Goal: Information Seeking & Learning: Check status

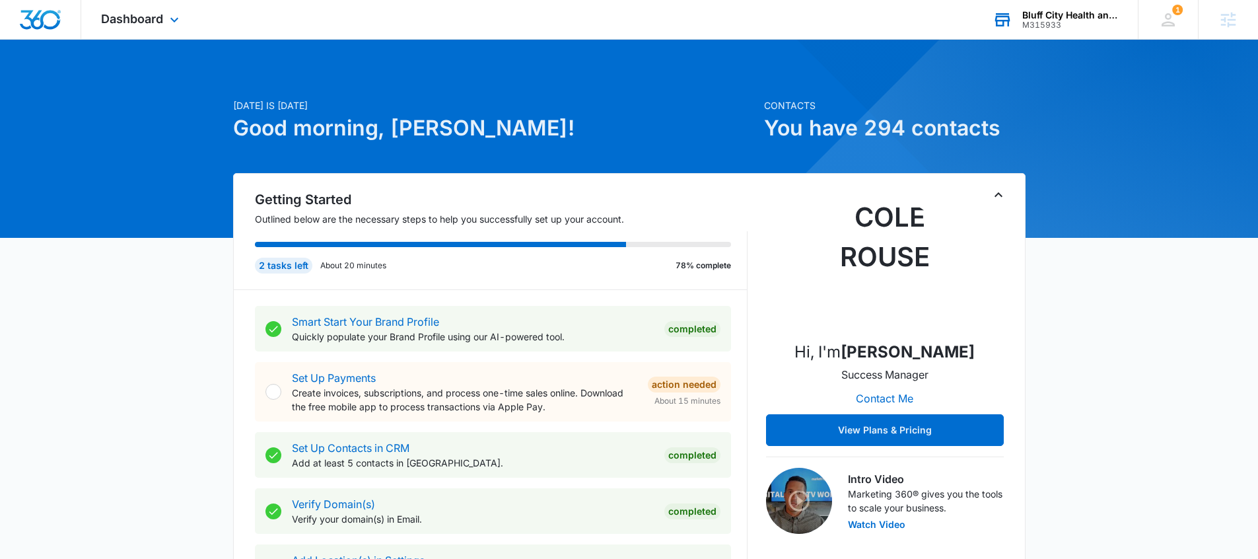
click at [1022, 31] on div "Bluff City Health and Wellness M315933 Your Accounts View All" at bounding box center [1055, 19] width 165 height 39
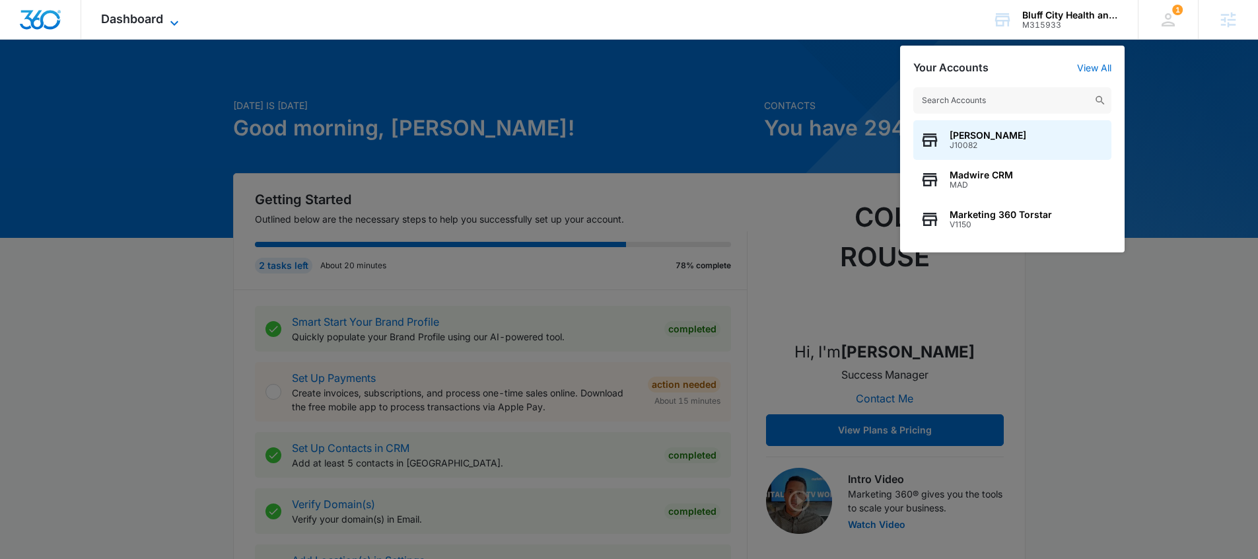
click at [158, 23] on span "Dashboard" at bounding box center [132, 19] width 62 height 14
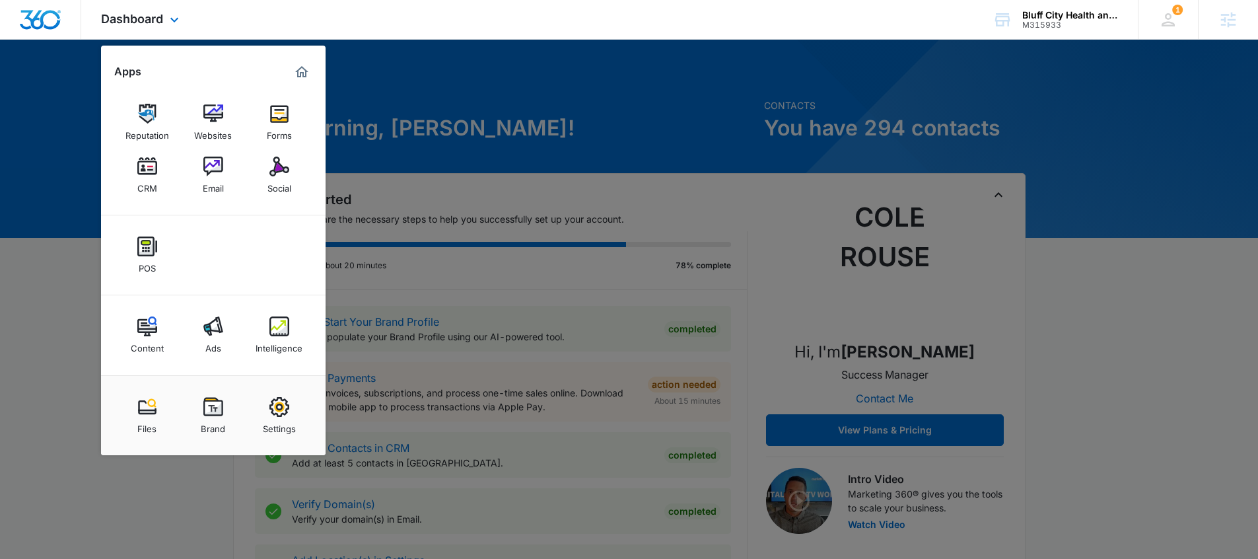
click at [215, 369] on div "Content Ads Intelligence" at bounding box center [213, 335] width 225 height 80
click at [215, 340] on div "Ads" at bounding box center [213, 344] width 16 height 17
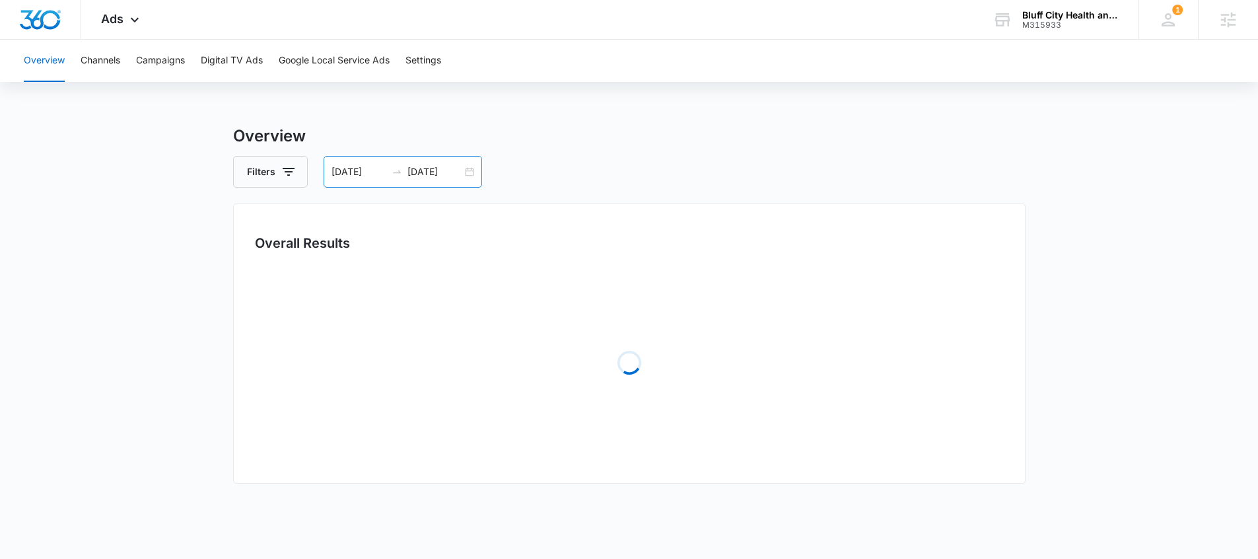
click at [365, 180] on div "08/25/2025 09/02/2025" at bounding box center [403, 172] width 159 height 32
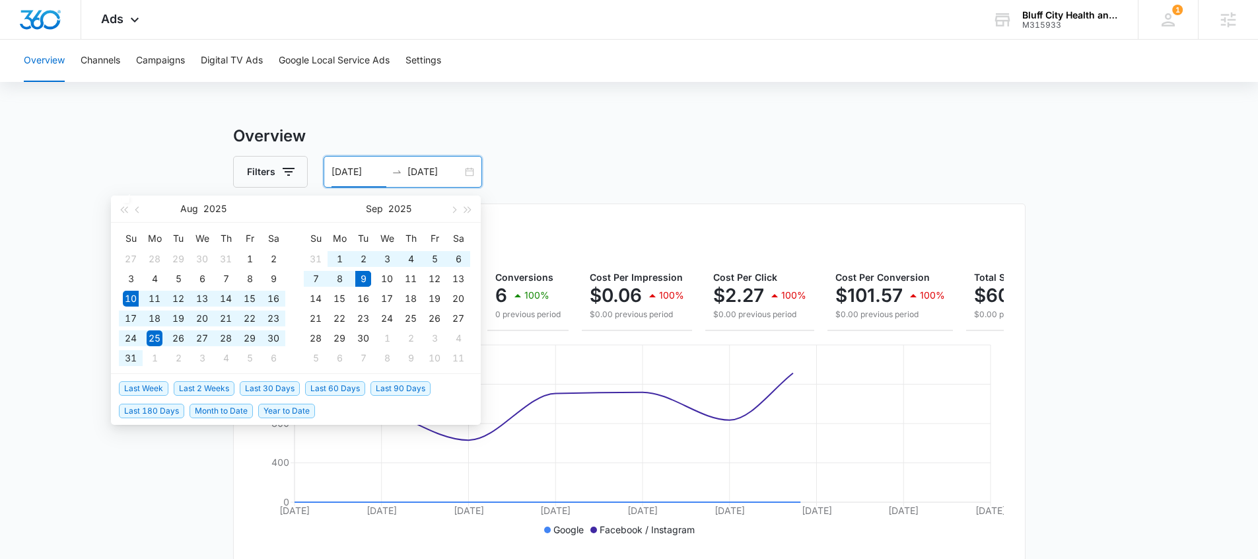
click at [263, 394] on span "Last 30 Days" at bounding box center [270, 388] width 60 height 15
type input "[DATE]"
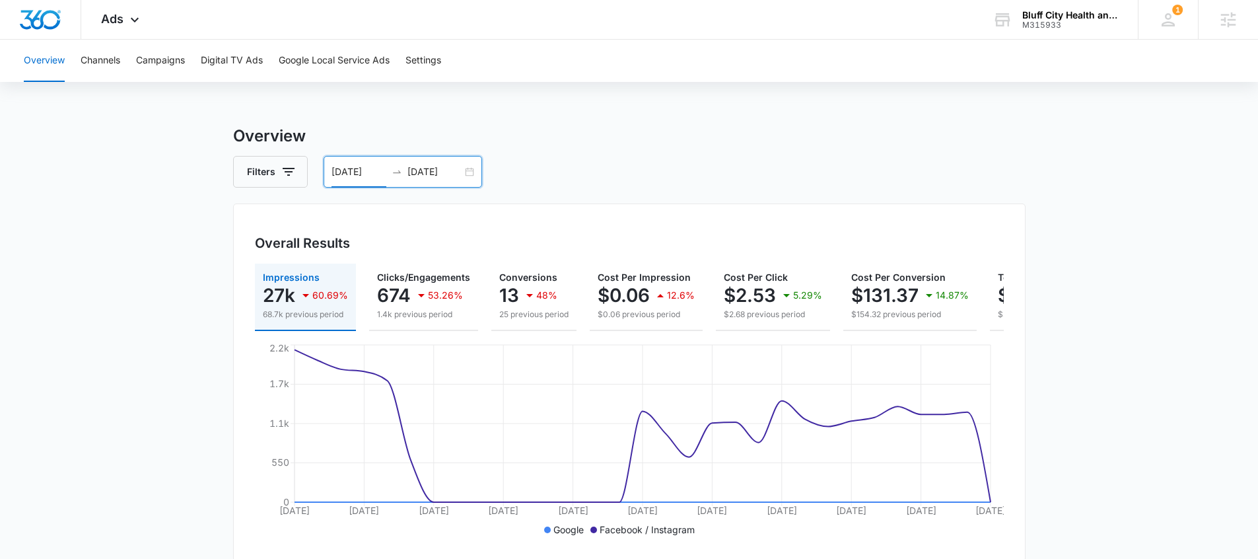
click at [351, 168] on input "[DATE]" at bounding box center [359, 171] width 55 height 15
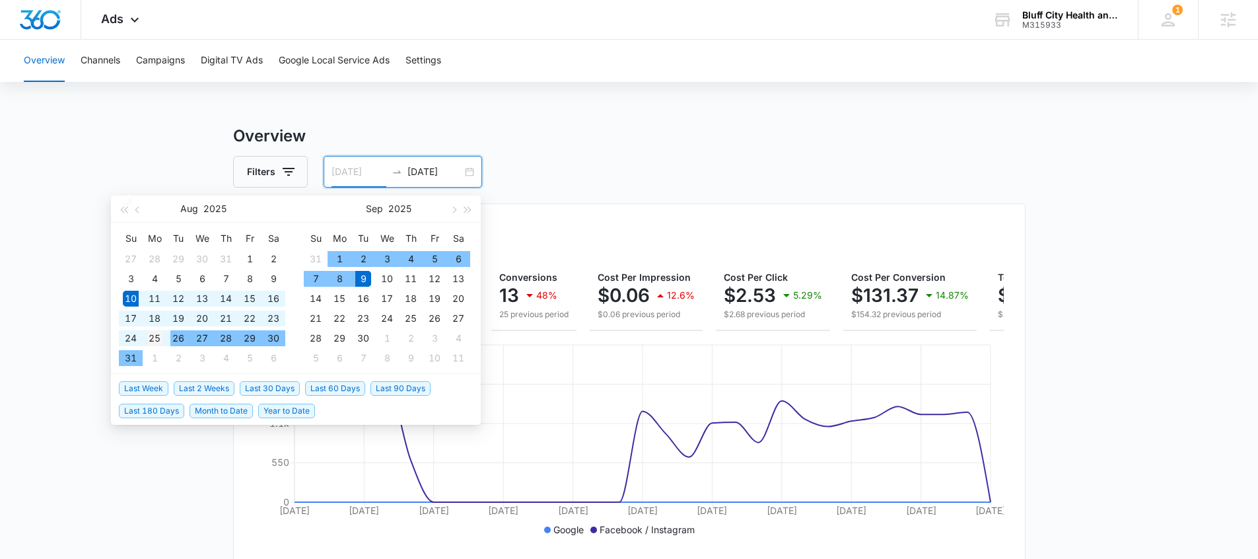
type input "[DATE]"
click at [151, 337] on div "25" at bounding box center [155, 338] width 16 height 16
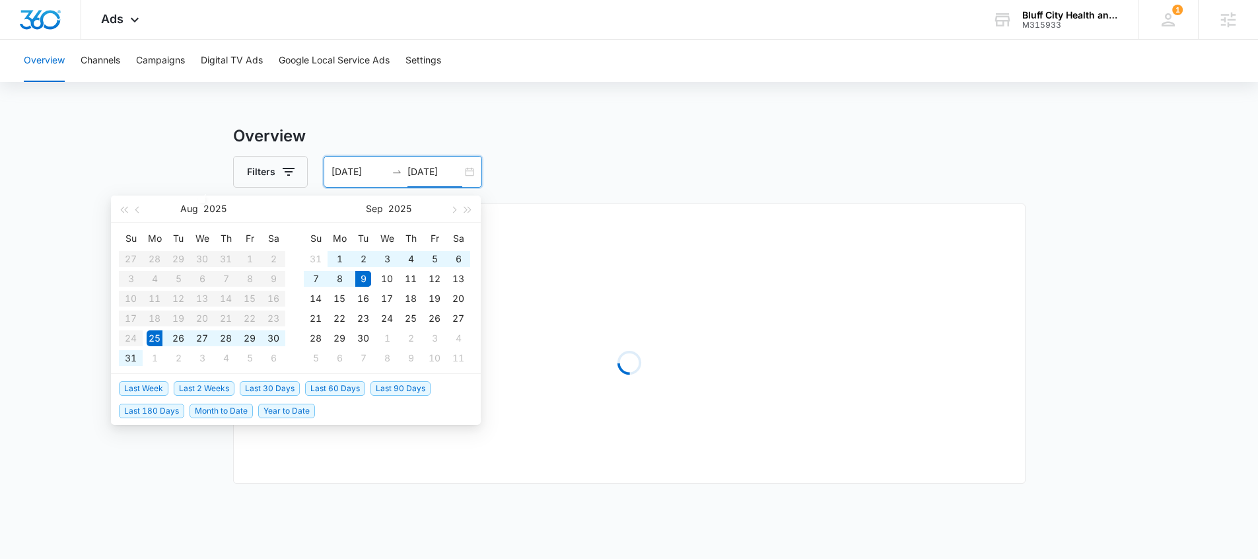
click at [571, 106] on div "Overview Channels Campaigns Digital TV Ads Google Local Service Ads Settings Ov…" at bounding box center [629, 386] width 1258 height 692
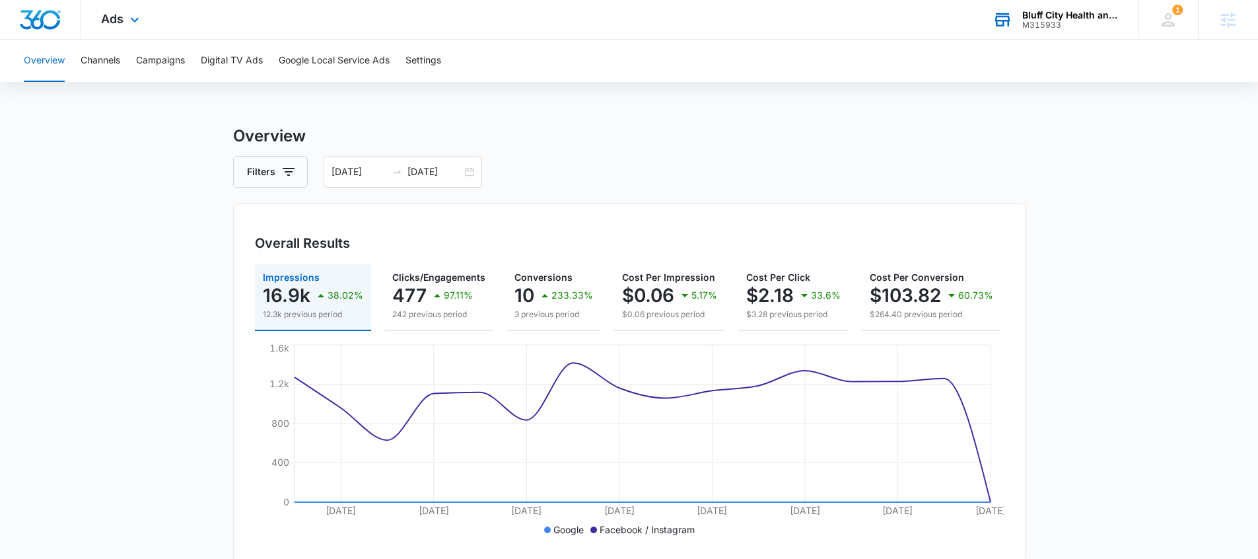
click at [1053, 38] on div "Ads Apps Reputation Websites Forms CRM Email Social POS Content Ads Intelligenc…" at bounding box center [629, 20] width 1258 height 40
click at [1053, 25] on div "M315933" at bounding box center [1071, 24] width 96 height 9
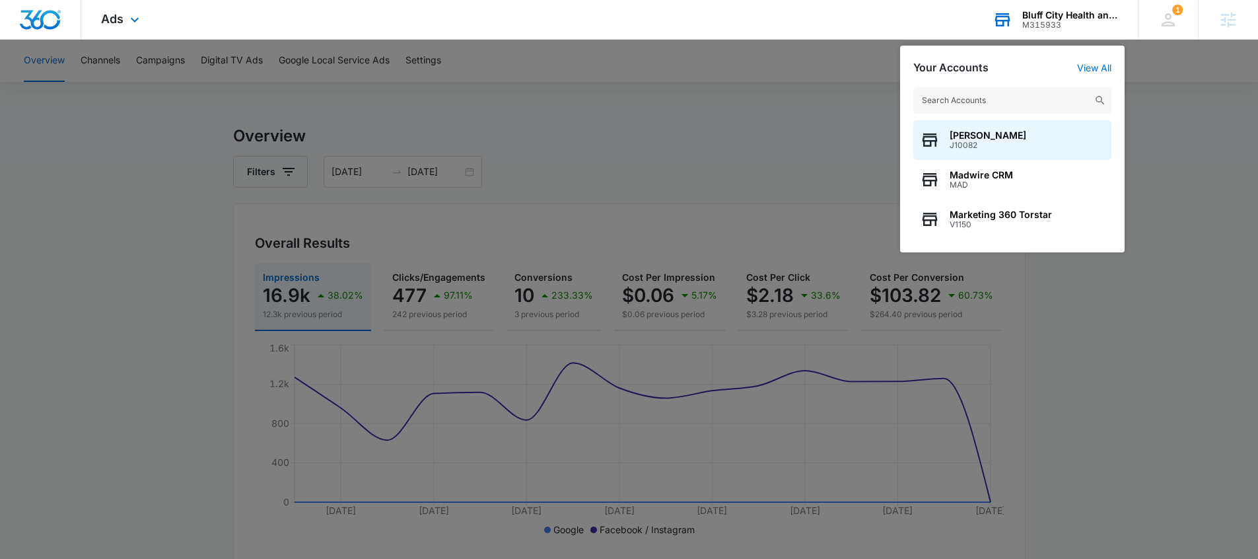
click at [1000, 108] on input "text" at bounding box center [1013, 100] width 198 height 26
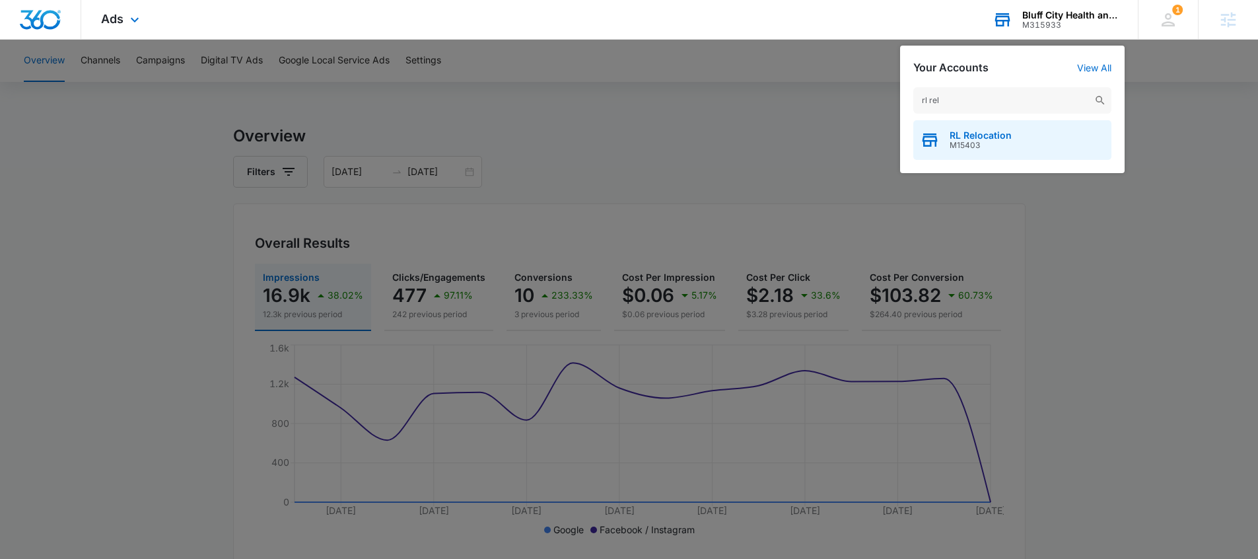
type input "rl rel"
click at [1031, 124] on div "RL Relocation M15403" at bounding box center [1013, 140] width 198 height 40
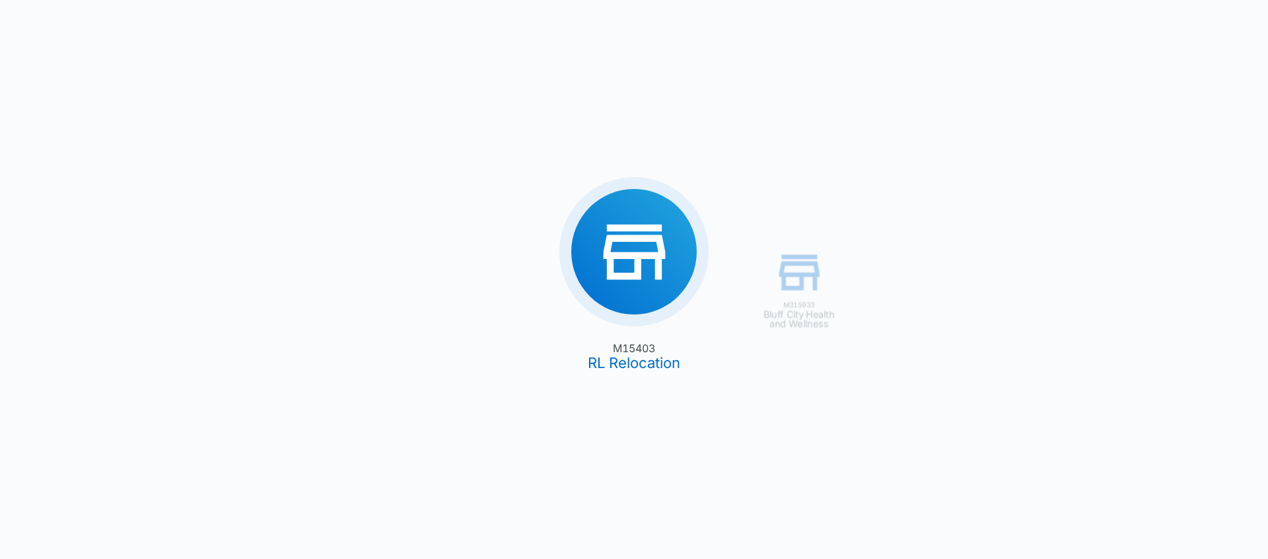
type input "05/26/2025"
type input "08/24/2025"
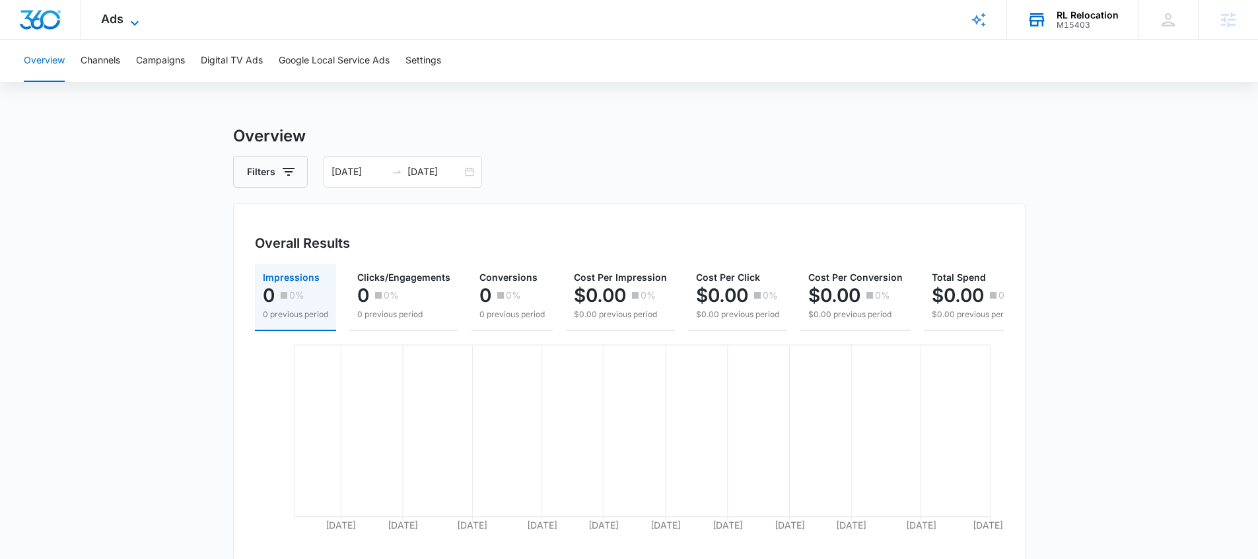
drag, startPoint x: 120, startPoint y: 20, endPoint x: 148, endPoint y: 228, distance: 209.3
click at [120, 20] on span "Ads" at bounding box center [112, 19] width 22 height 14
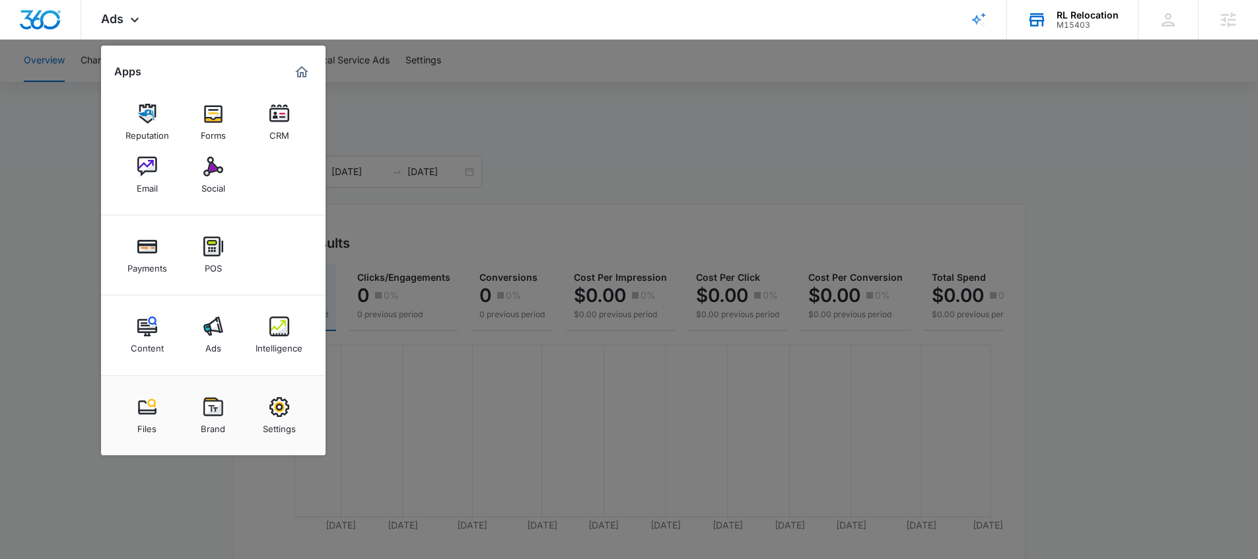
click at [139, 331] on img at bounding box center [147, 326] width 20 height 20
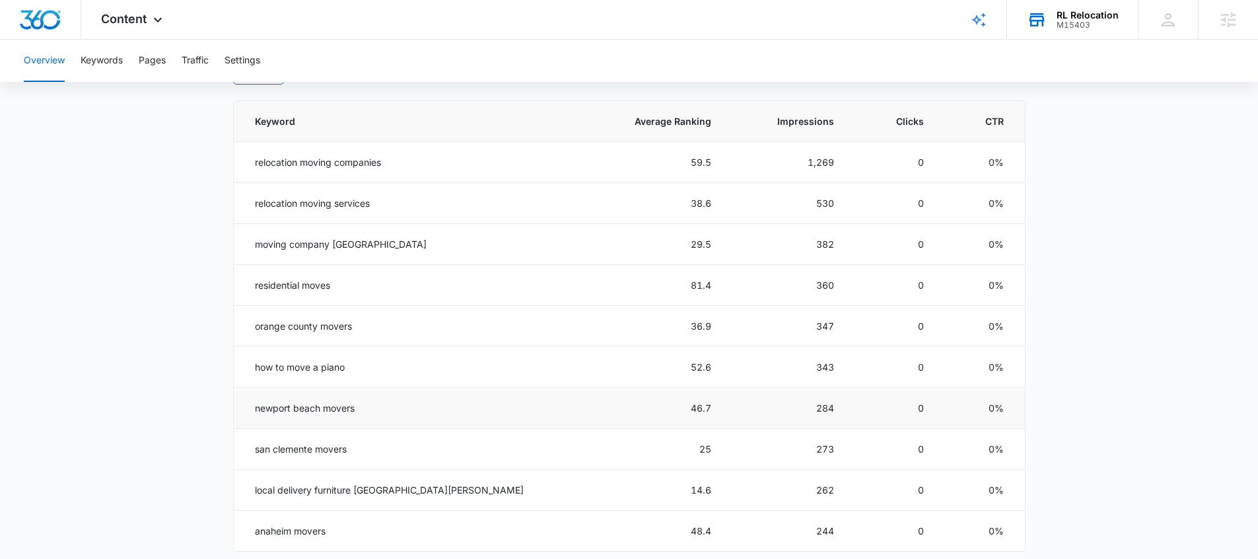
scroll to position [587, 0]
drag, startPoint x: 359, startPoint y: 460, endPoint x: 244, endPoint y: 449, distance: 115.4
click at [242, 451] on td "san clemente movers" at bounding box center [408, 448] width 349 height 41
drag, startPoint x: 439, startPoint y: 488, endPoint x: 270, endPoint y: 490, distance: 169.8
click at [270, 490] on td "local delivery furniture santa ana" at bounding box center [408, 489] width 349 height 41
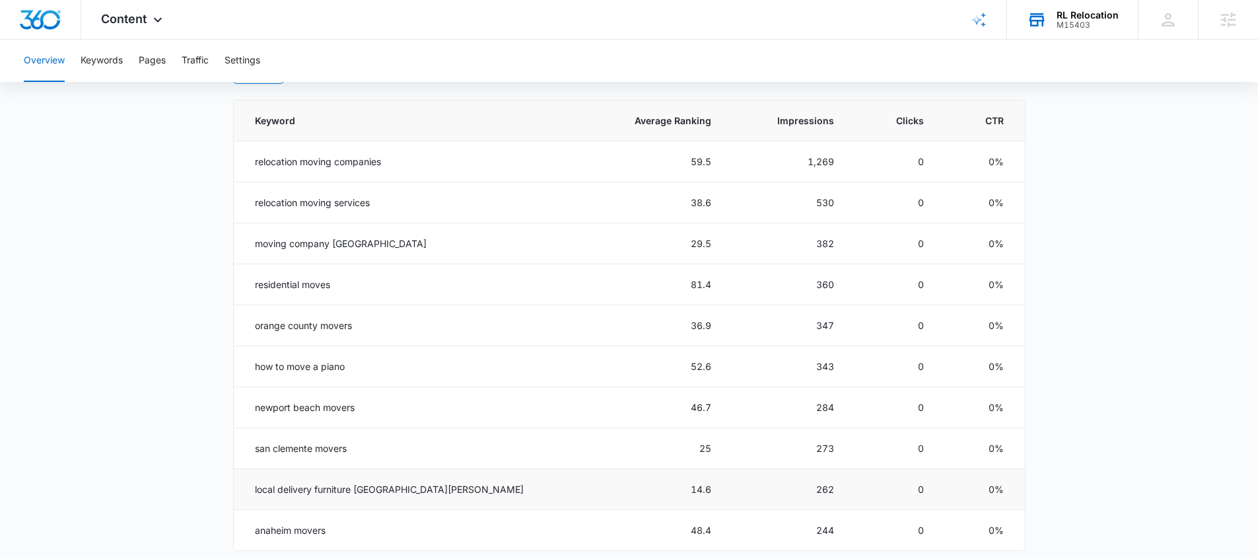
click at [244, 478] on td "local delivery furniture santa ana" at bounding box center [408, 489] width 349 height 41
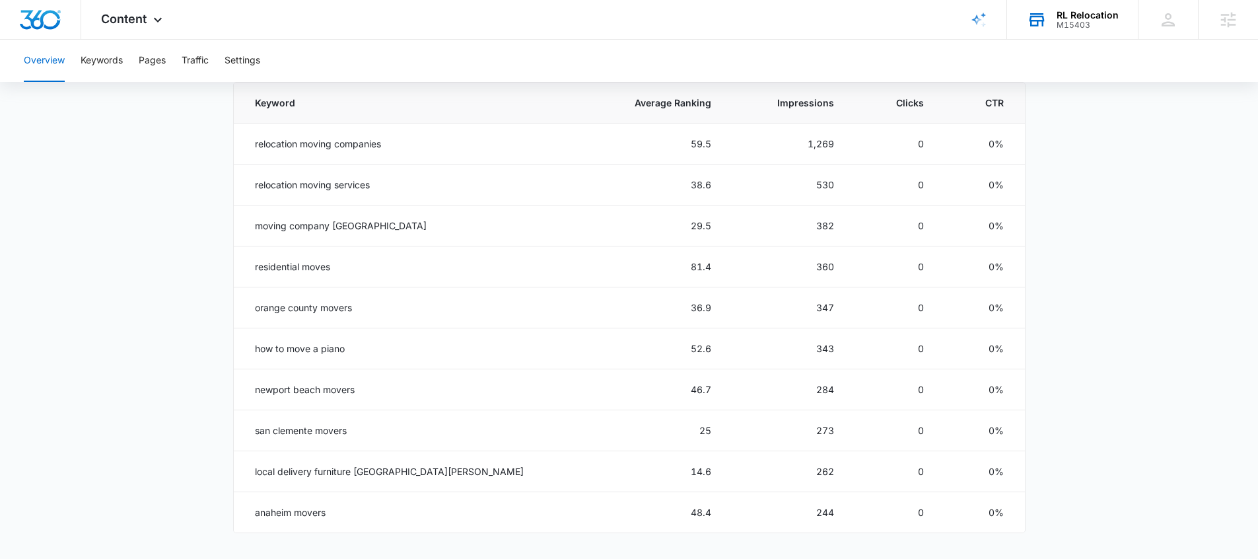
scroll to position [612, 0]
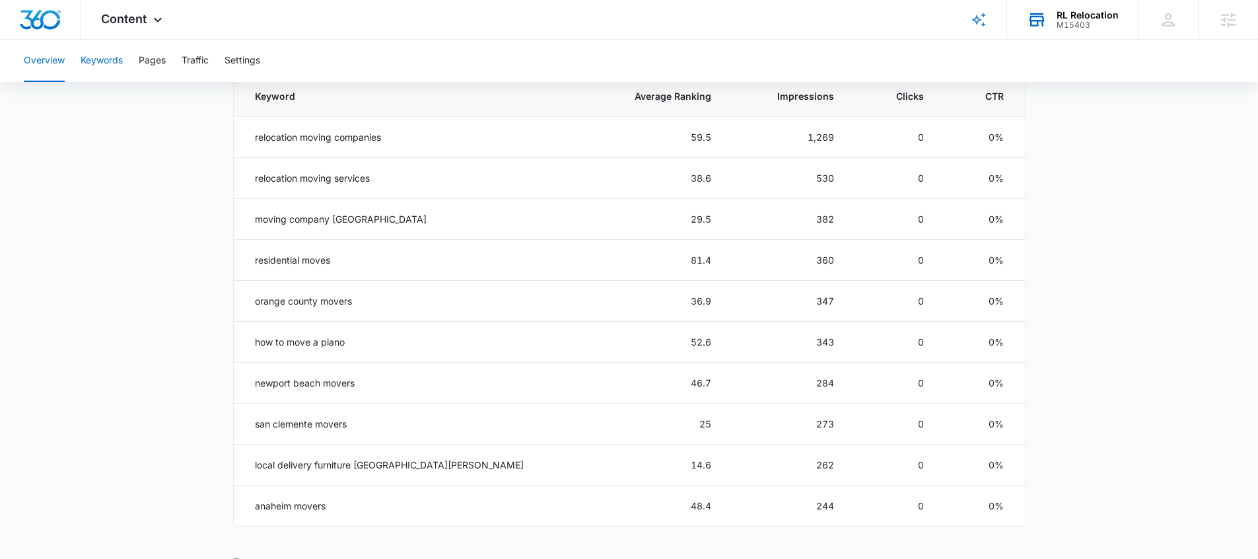
click at [107, 65] on button "Keywords" at bounding box center [102, 61] width 42 height 42
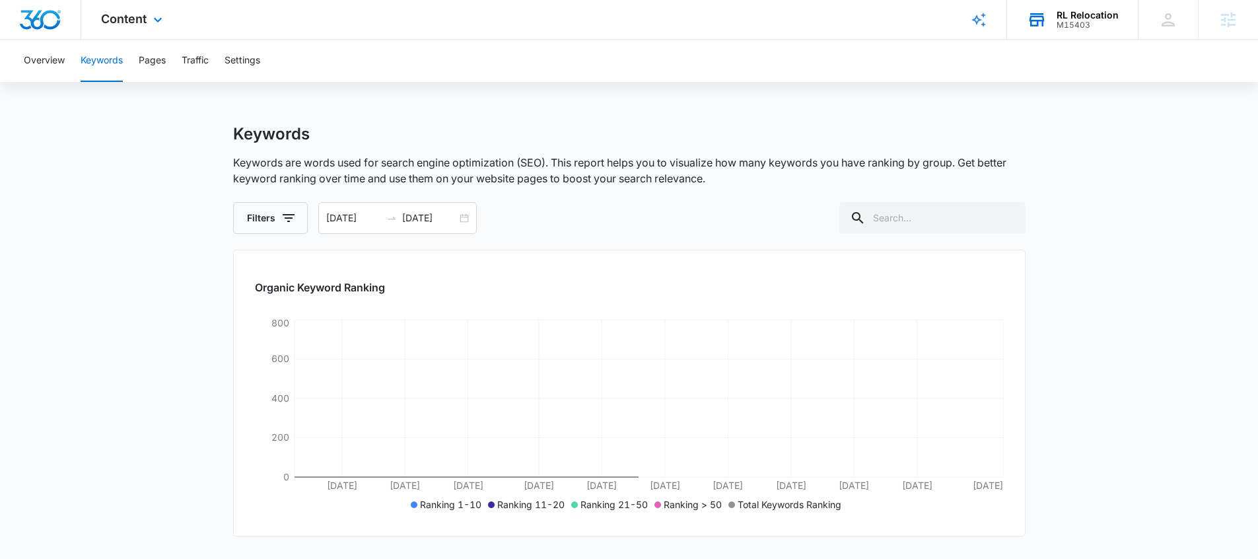
drag, startPoint x: 159, startPoint y: 20, endPoint x: 168, endPoint y: 18, distance: 9.3
click at [159, 20] on icon at bounding box center [158, 20] width 16 height 16
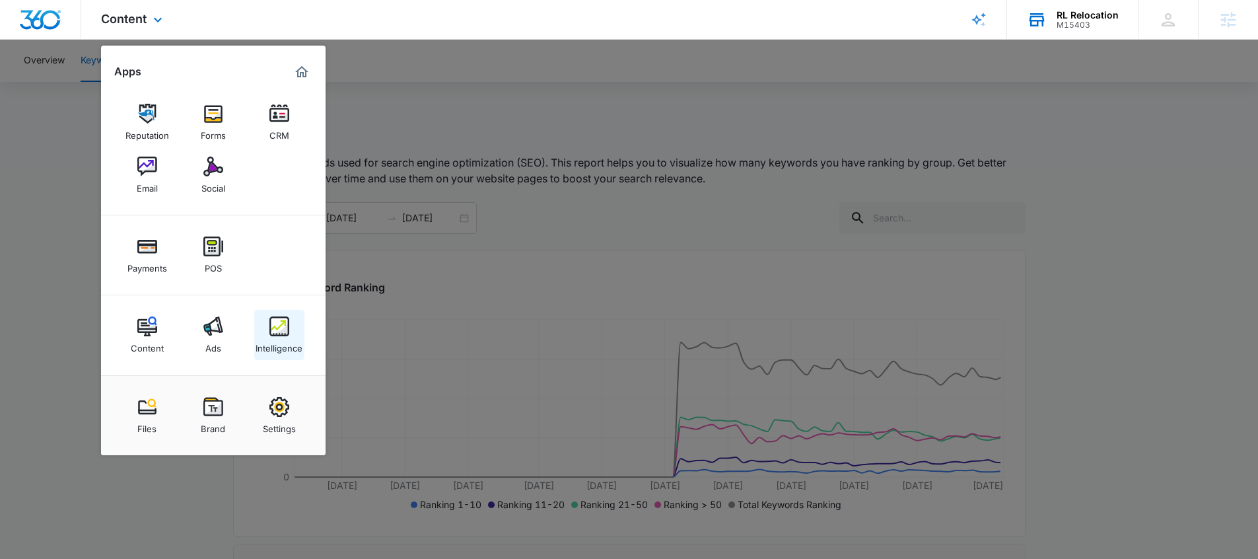
drag, startPoint x: 273, startPoint y: 348, endPoint x: 278, endPoint y: 340, distance: 9.5
click at [412, 245] on div at bounding box center [629, 279] width 1258 height 559
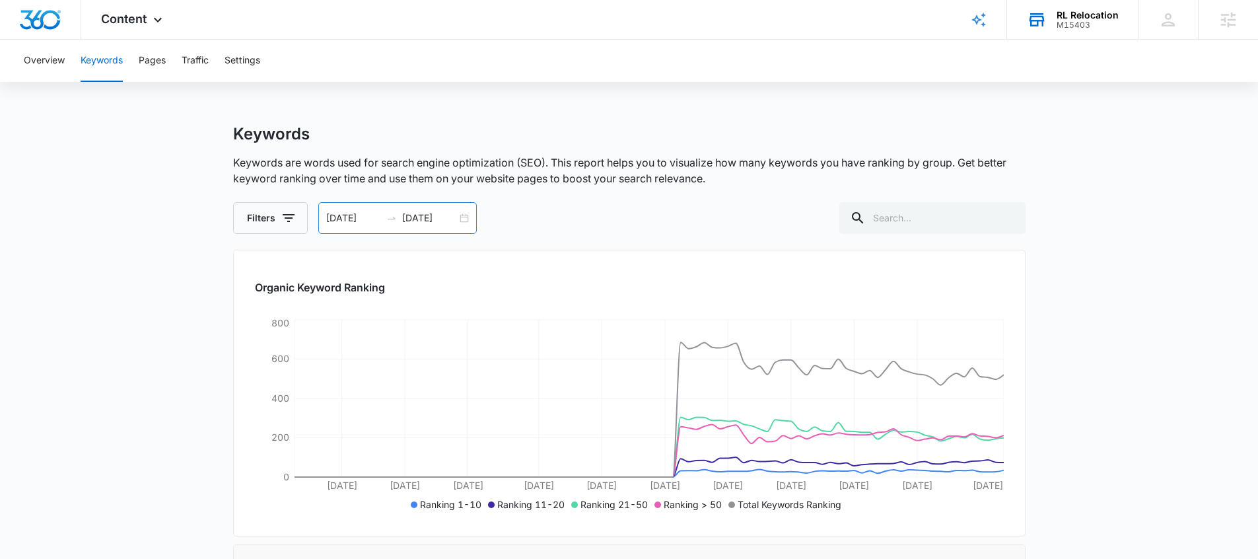
click at [369, 223] on input "05/26/2025" at bounding box center [353, 218] width 55 height 15
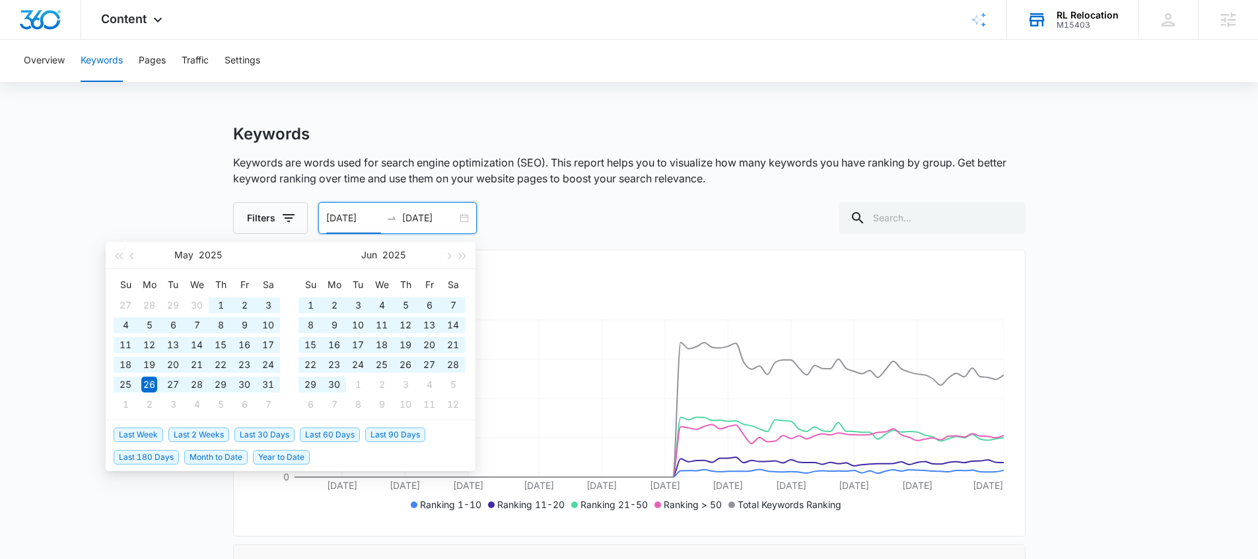
drag, startPoint x: 155, startPoint y: 456, endPoint x: 162, endPoint y: 451, distance: 8.6
click at [155, 456] on span "Last 180 Days" at bounding box center [146, 457] width 65 height 15
type input "03/10/2025"
type input "09/06/2025"
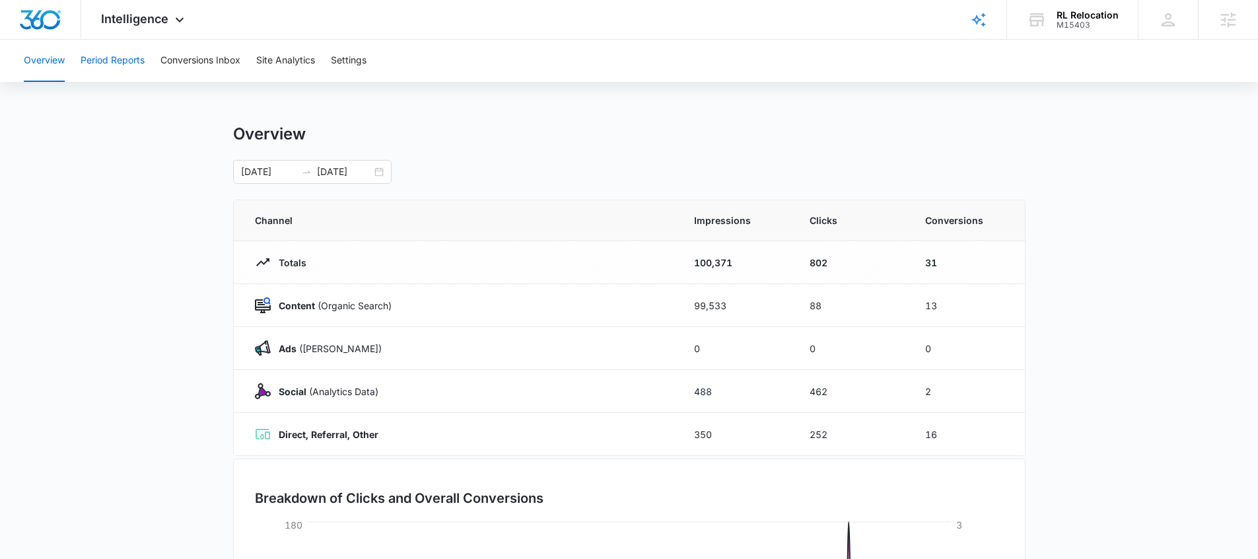
click at [144, 71] on div "Overview Period Reports Conversions Inbox Site Analytics Settings" at bounding box center [629, 61] width 1227 height 42
click at [140, 71] on button "Period Reports" at bounding box center [113, 61] width 64 height 42
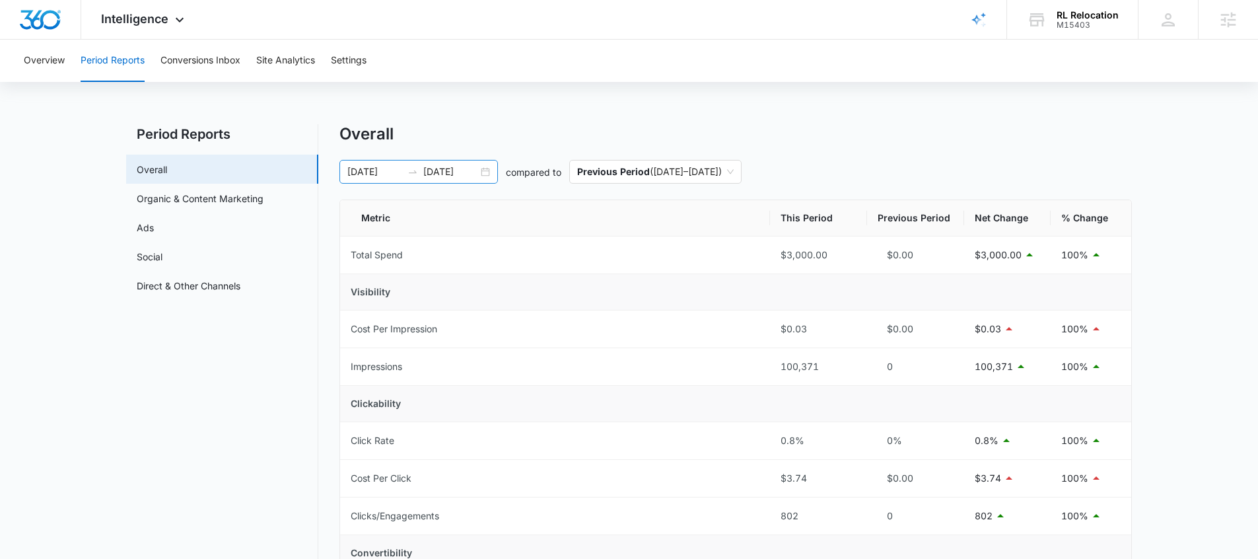
click at [392, 179] on div "03/10/2025 09/06/2025" at bounding box center [419, 172] width 159 height 24
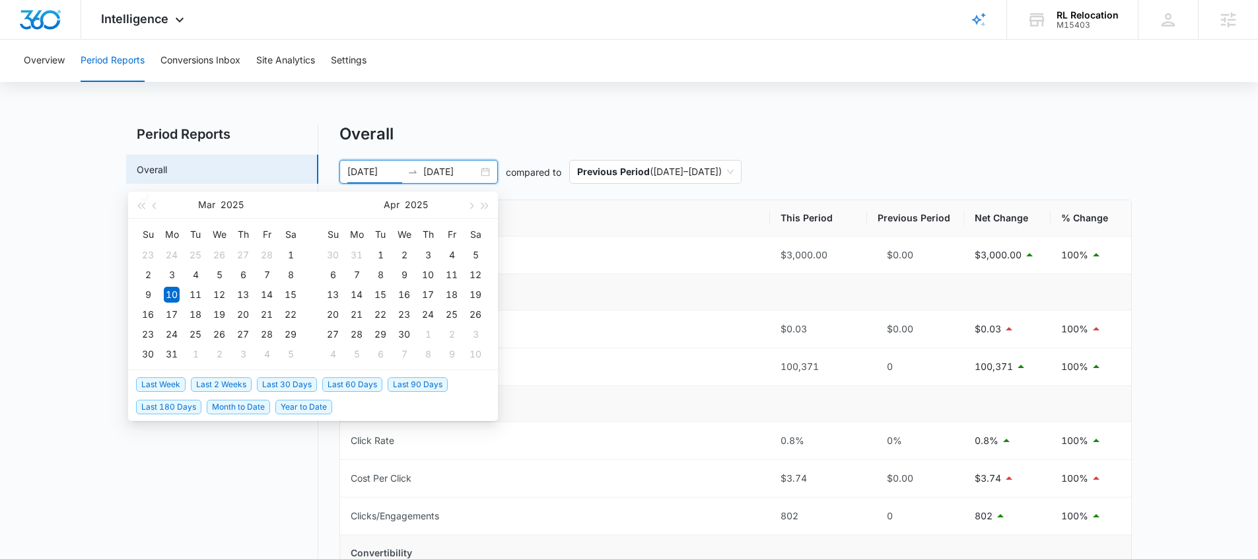
click at [269, 383] on span "Last 30 Days" at bounding box center [287, 384] width 60 height 15
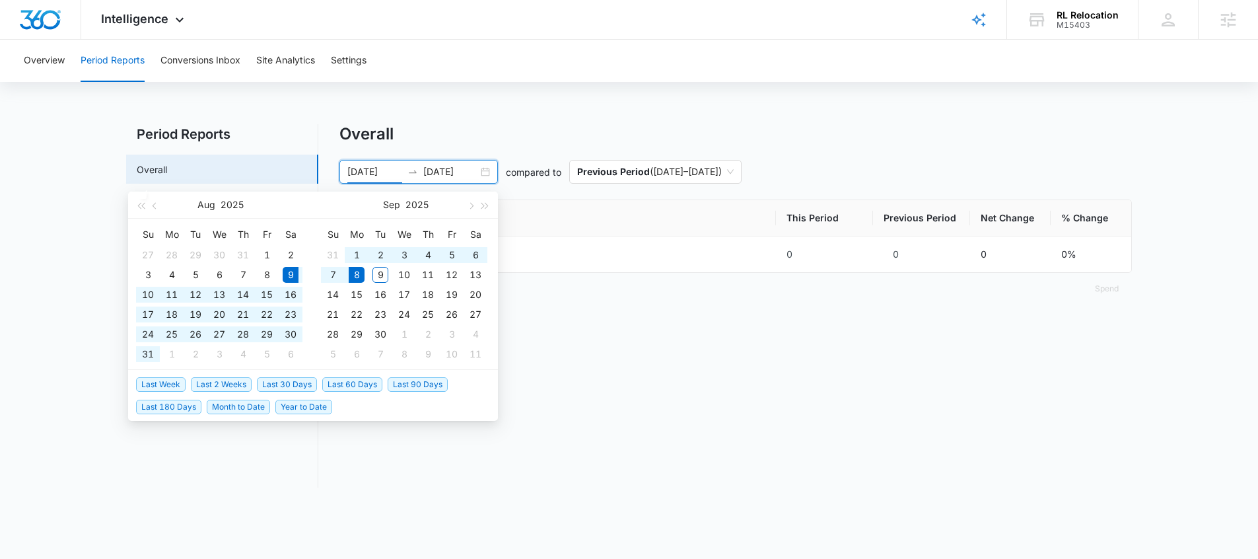
type input "08/09/2025"
type input "09/08/2025"
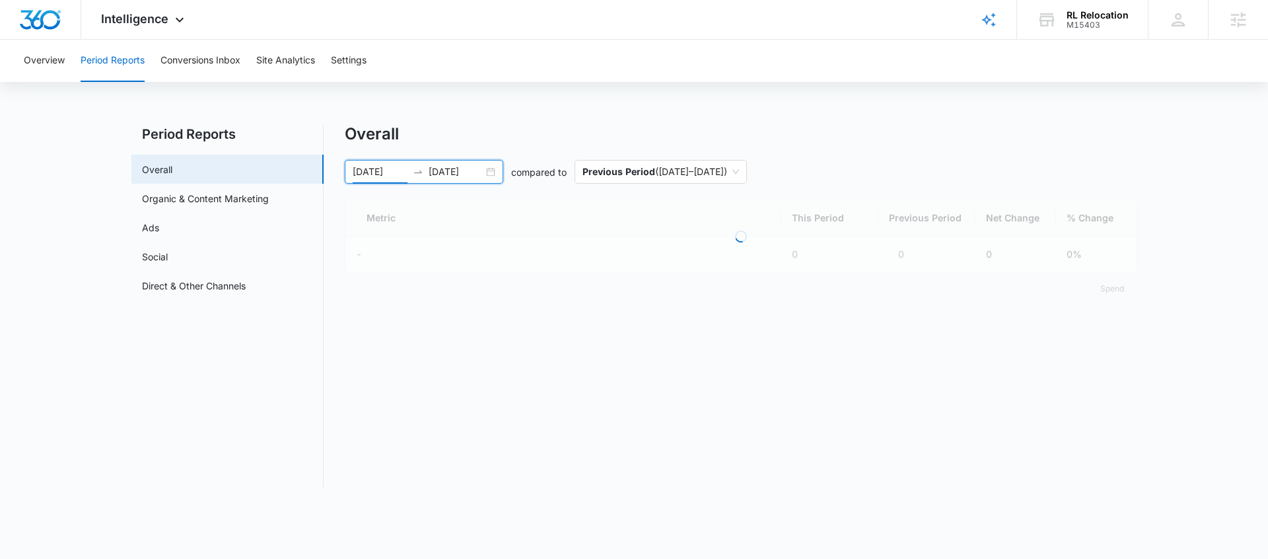
click at [461, 126] on div "Overall" at bounding box center [741, 134] width 793 height 20
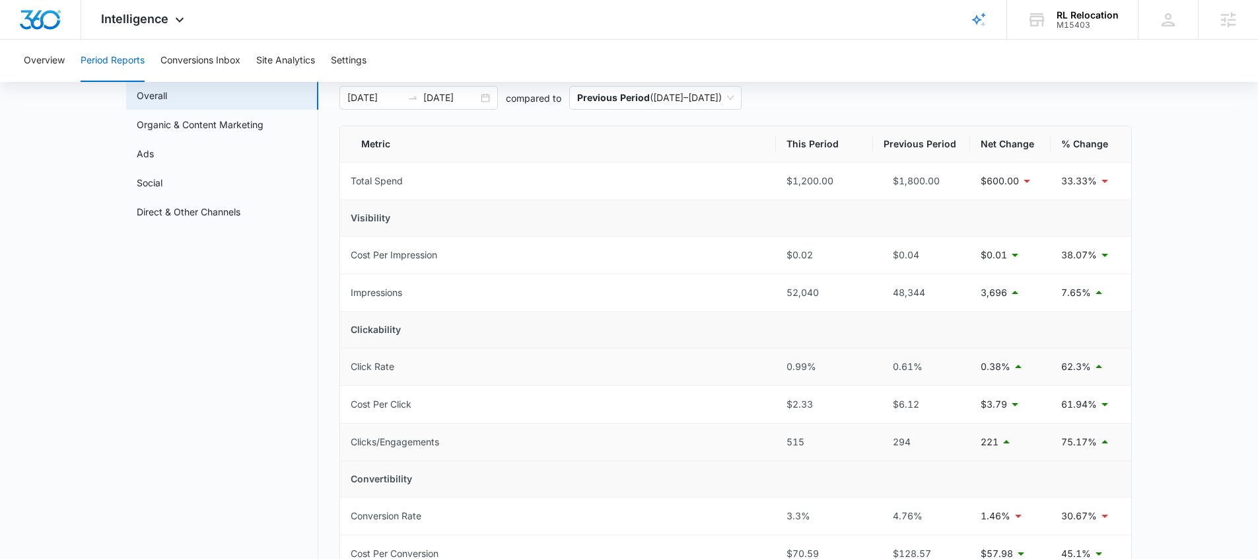
scroll to position [81, 0]
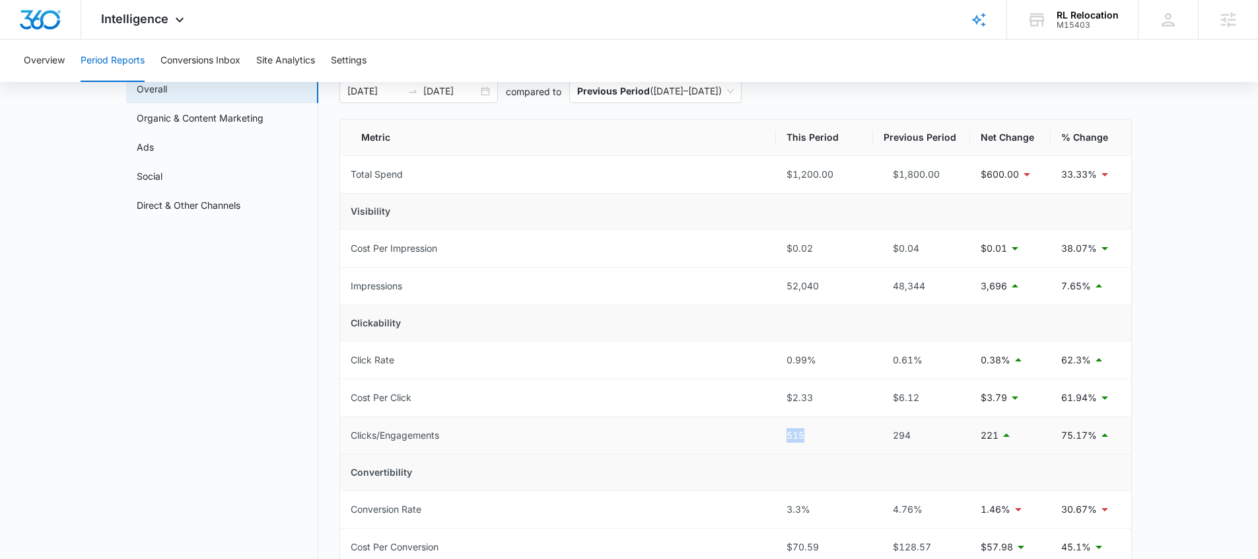
drag, startPoint x: 776, startPoint y: 436, endPoint x: 823, endPoint y: 439, distance: 47.0
click at [823, 439] on td "515" at bounding box center [824, 436] width 97 height 38
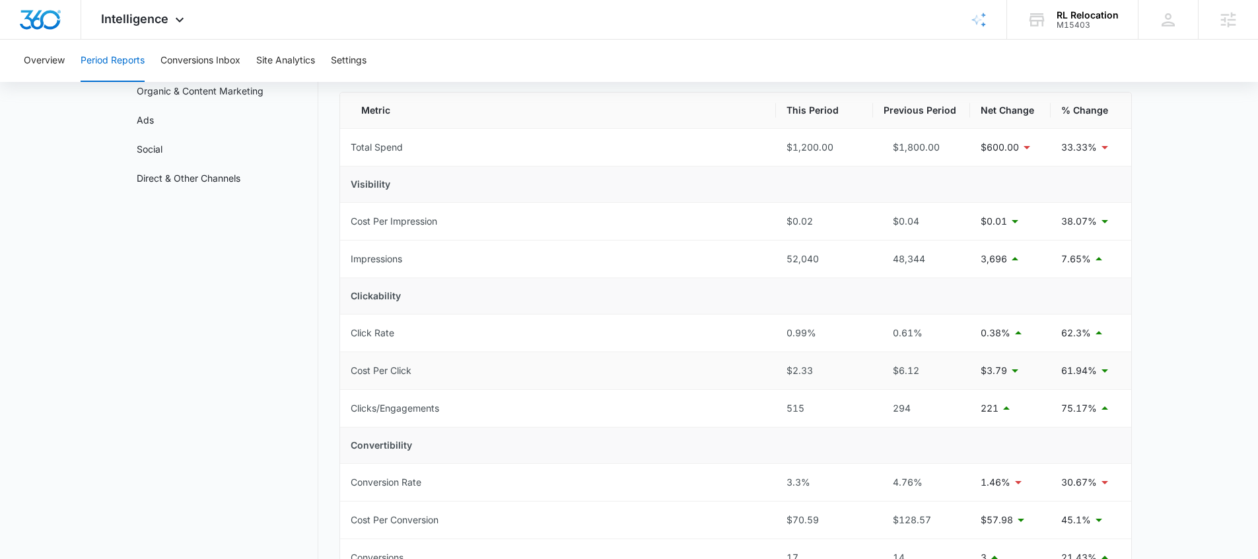
drag, startPoint x: 766, startPoint y: 371, endPoint x: 841, endPoint y: 382, distance: 75.5
click at [832, 371] on tr "Cost Per Click $2.33 $6.12 $3.79 61.94%" at bounding box center [735, 371] width 791 height 38
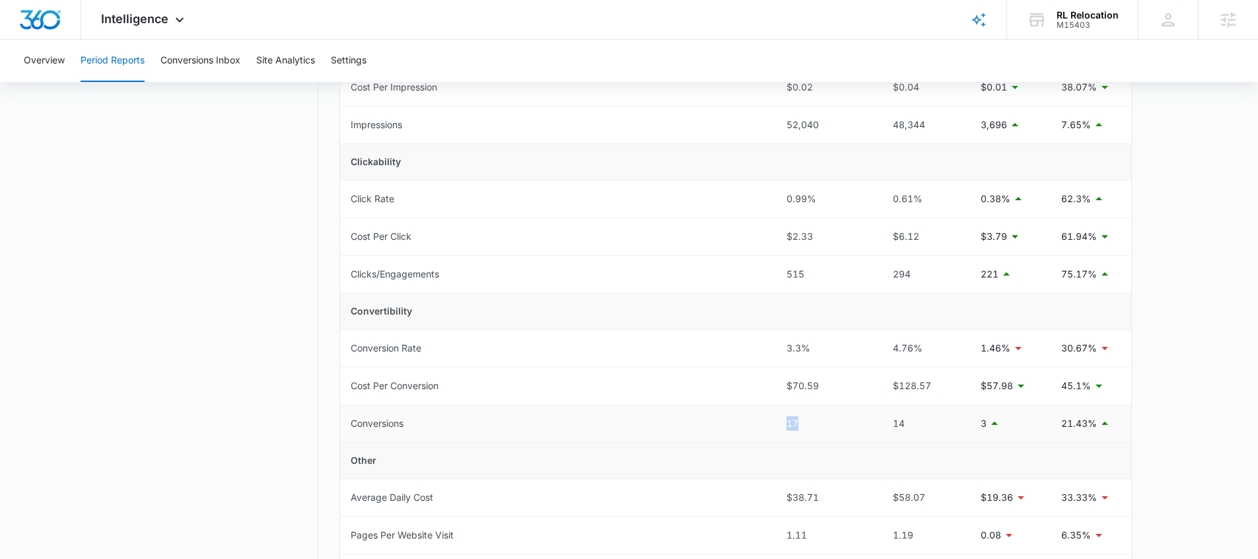
drag, startPoint x: 769, startPoint y: 417, endPoint x: 856, endPoint y: 419, distance: 87.2
click at [853, 419] on tr "Conversions 17 14 3 21.43%" at bounding box center [735, 424] width 791 height 38
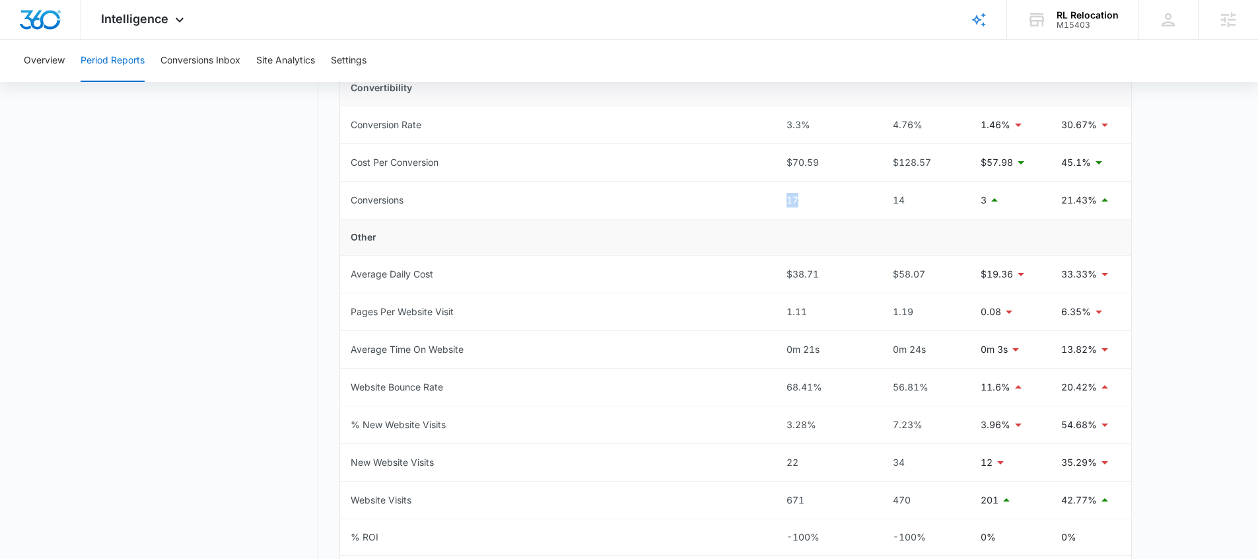
scroll to position [486, 0]
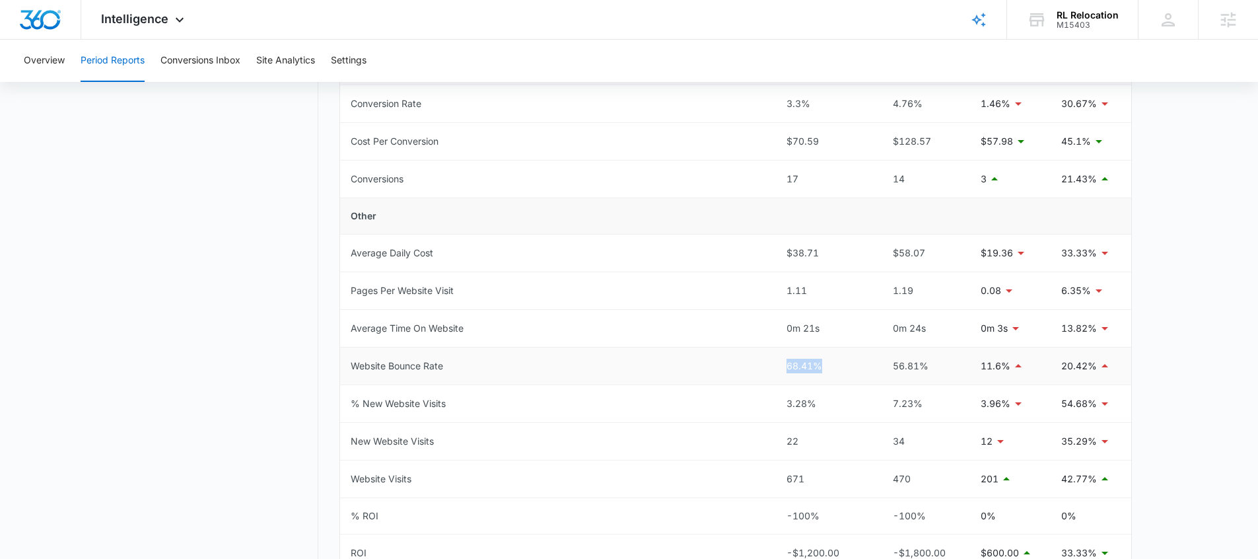
drag, startPoint x: 781, startPoint y: 362, endPoint x: 848, endPoint y: 362, distance: 66.7
click at [848, 362] on td "68.41%" at bounding box center [824, 366] width 97 height 38
drag, startPoint x: 771, startPoint y: 332, endPoint x: 827, endPoint y: 338, distance: 56.5
click at [827, 338] on tr "Average Time On Website 0m 21s 0m 24s 0m 3s 13.82%" at bounding box center [735, 329] width 791 height 38
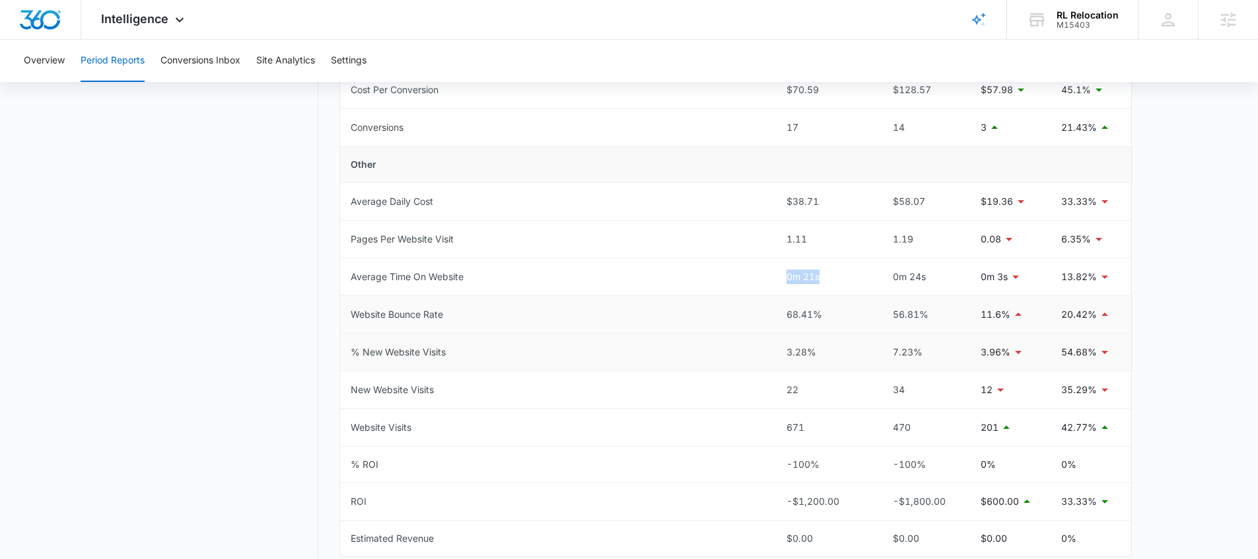
scroll to position [599, 0]
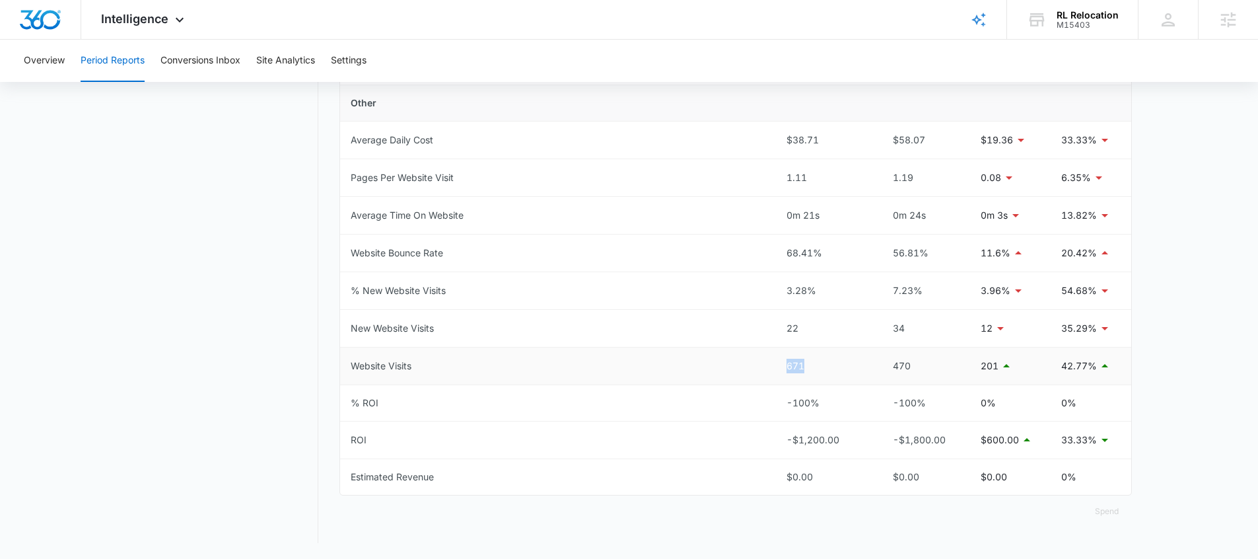
drag, startPoint x: 809, startPoint y: 371, endPoint x: 801, endPoint y: 369, distance: 9.0
click at [809, 371] on tr "Website Visits 671 470 201 42.77%" at bounding box center [735, 366] width 791 height 38
drag, startPoint x: 827, startPoint y: 326, endPoint x: 818, endPoint y: 327, distance: 9.3
click at [825, 326] on tr "New Website Visits 22 34 12 35.29%" at bounding box center [735, 329] width 791 height 38
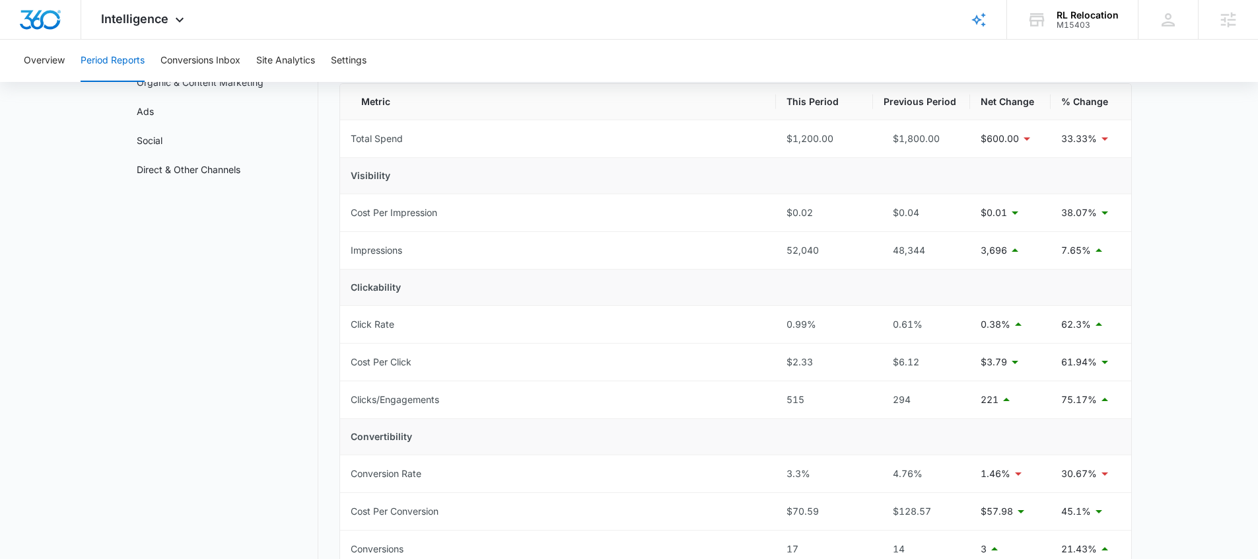
scroll to position [0, 0]
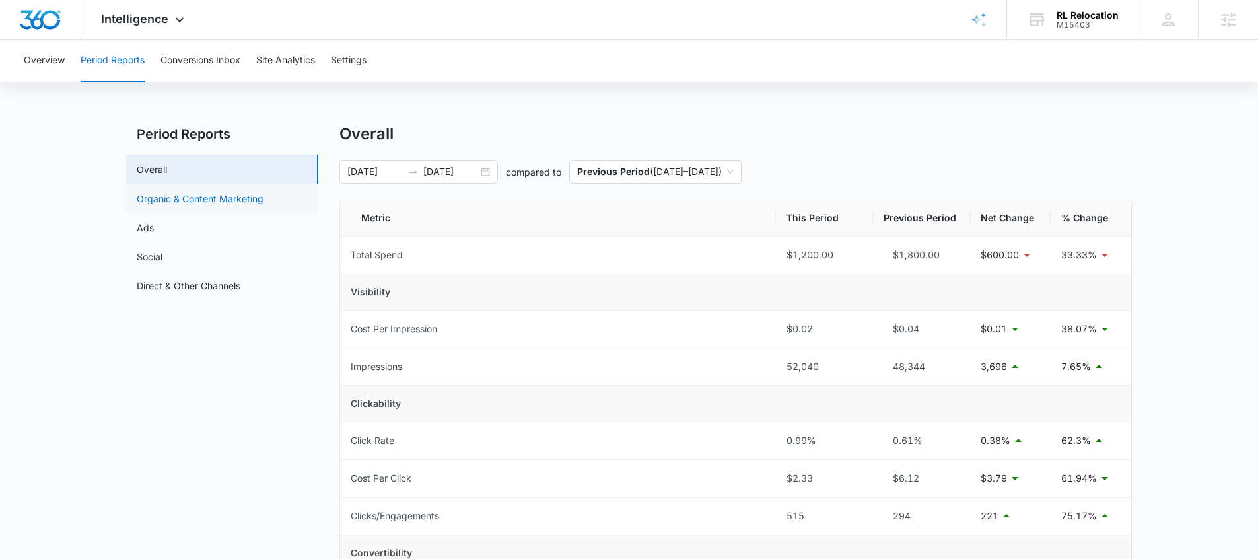
click at [193, 205] on link "Organic & Content Marketing" at bounding box center [200, 199] width 127 height 14
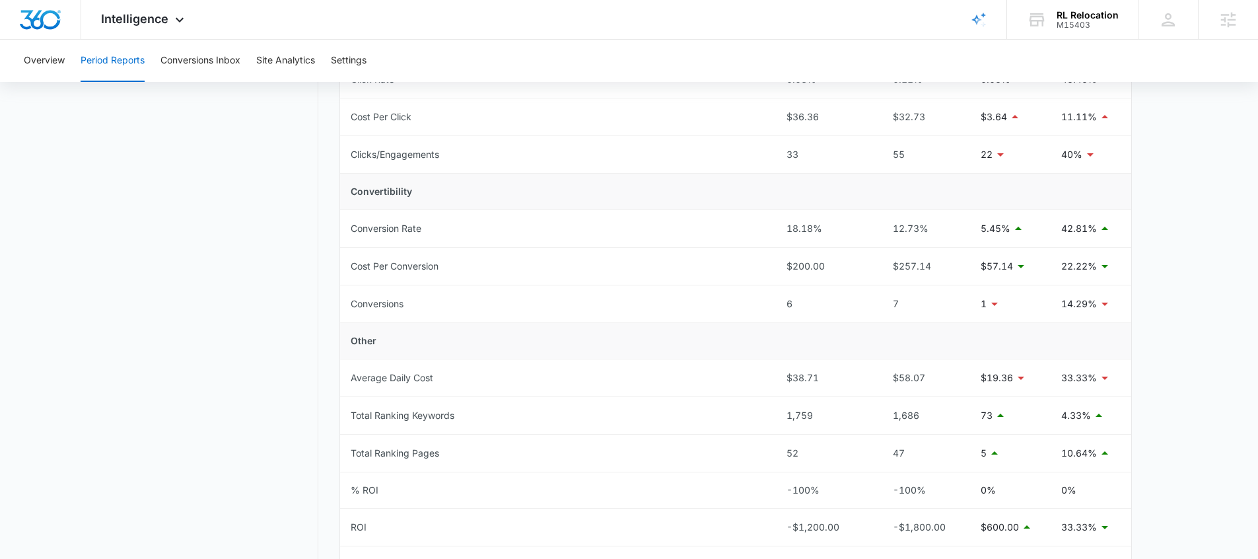
scroll to position [470, 0]
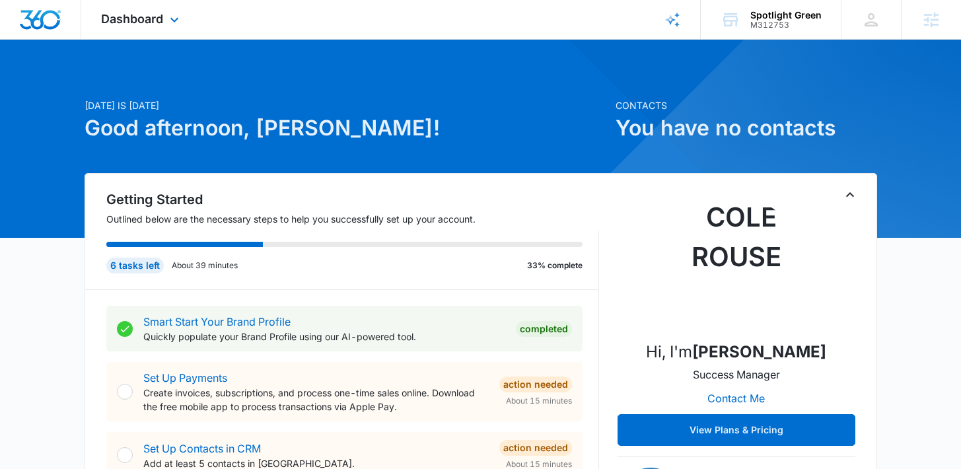
click at [139, 24] on span "Dashboard" at bounding box center [132, 19] width 62 height 14
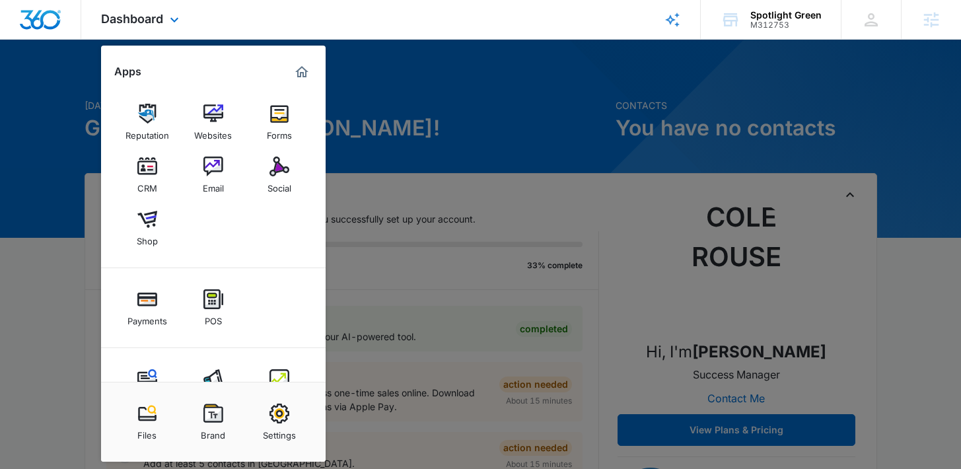
click at [143, 361] on div "Content Ads Intelligence" at bounding box center [213, 388] width 225 height 80
click at [143, 371] on img at bounding box center [147, 379] width 20 height 20
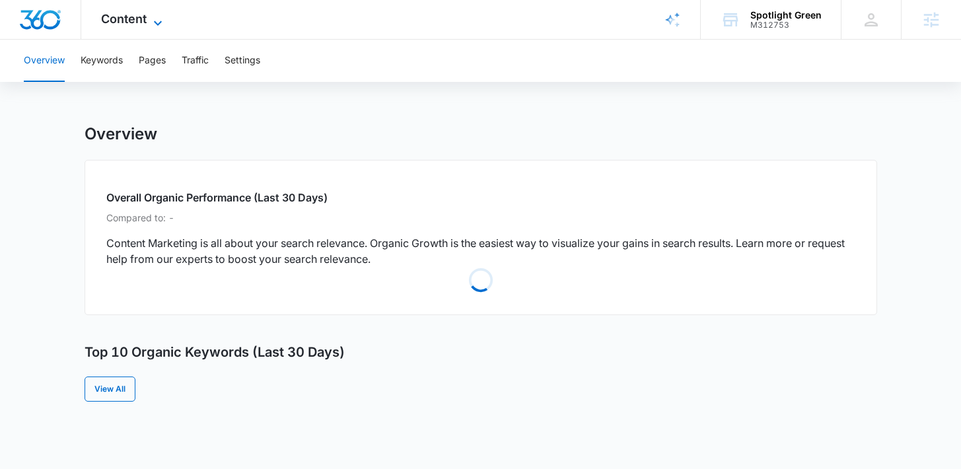
click at [137, 14] on span "Content" at bounding box center [124, 19] width 46 height 14
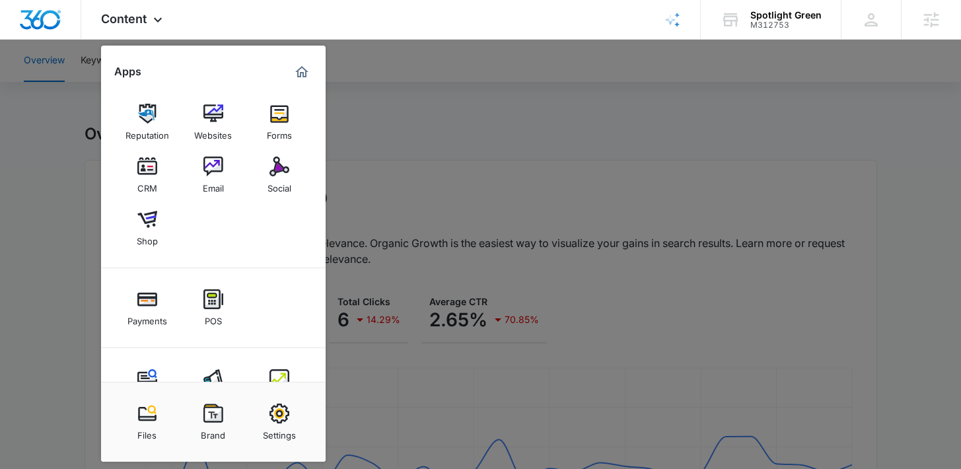
click at [435, 238] on div at bounding box center [480, 234] width 961 height 469
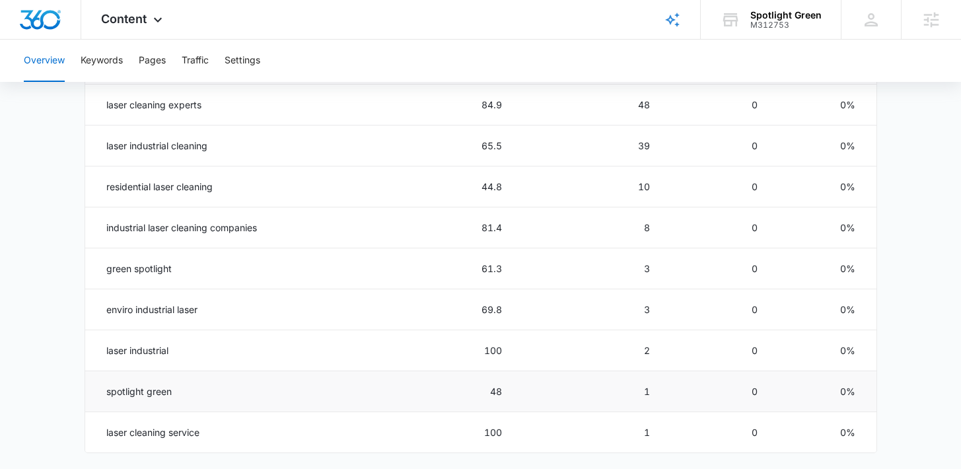
scroll to position [685, 0]
click at [97, 64] on button "Keywords" at bounding box center [102, 61] width 42 height 42
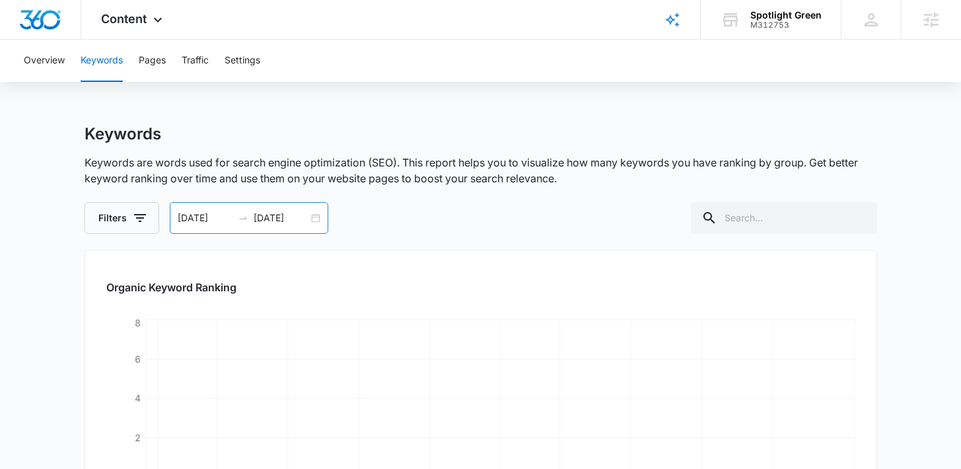
click at [288, 233] on div "07/05/2025 09/03/2025" at bounding box center [249, 218] width 159 height 32
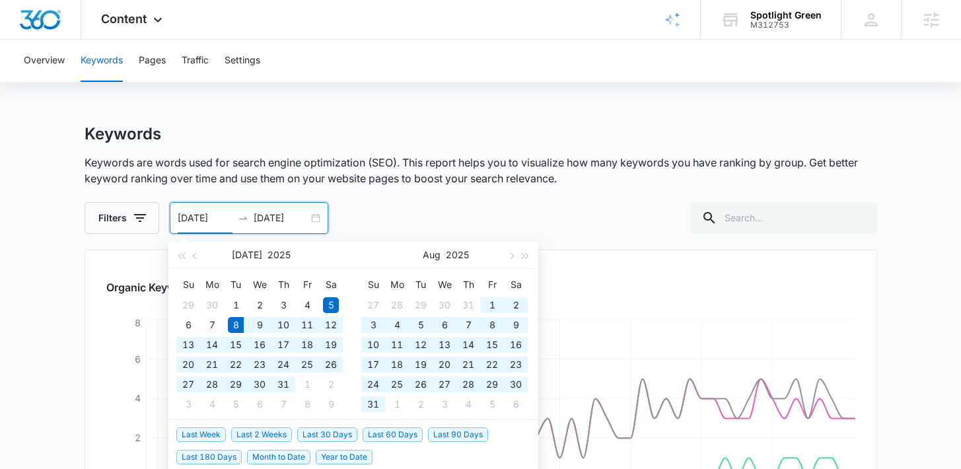
click at [405, 431] on span "Last 60 Days" at bounding box center [393, 434] width 60 height 15
type input "07/08/2025"
type input "09/06/2025"
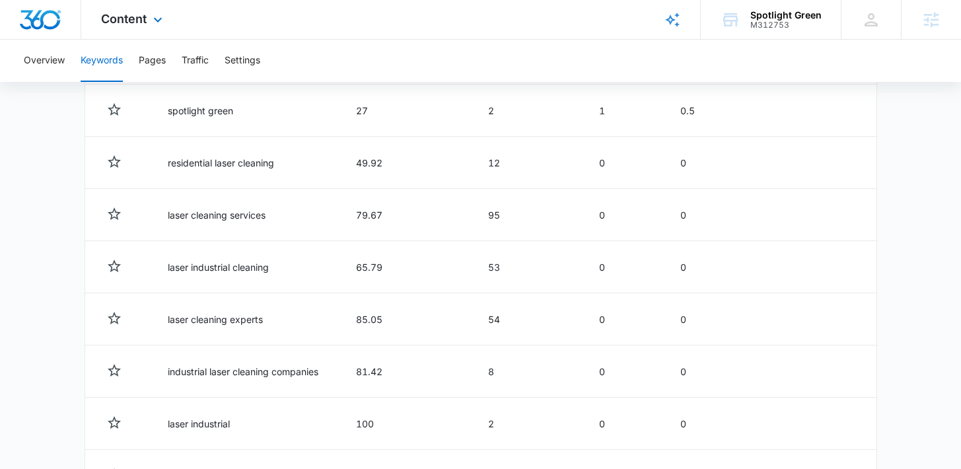
scroll to position [509, 0]
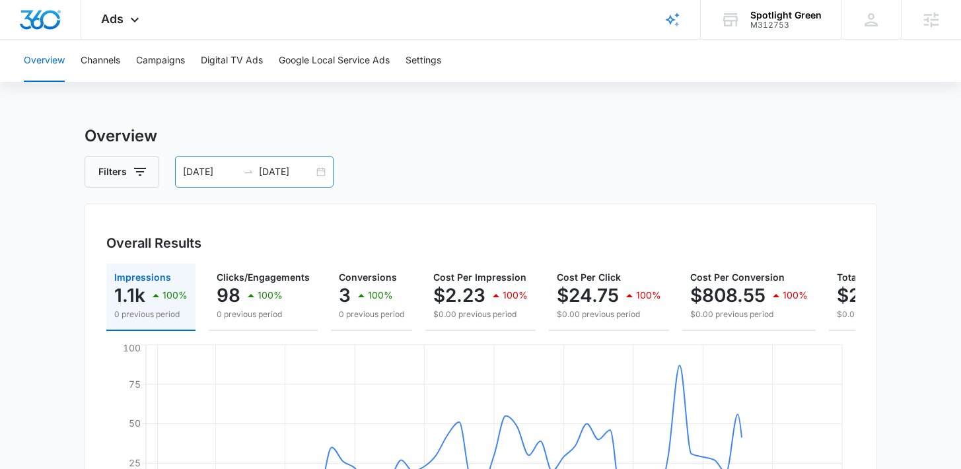
click at [273, 174] on input "[DATE]" at bounding box center [286, 171] width 55 height 15
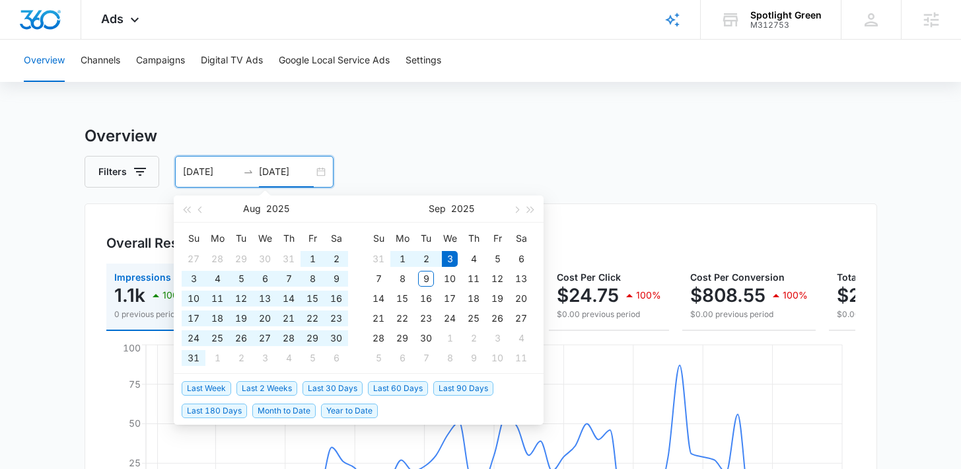
type input "[DATE]"
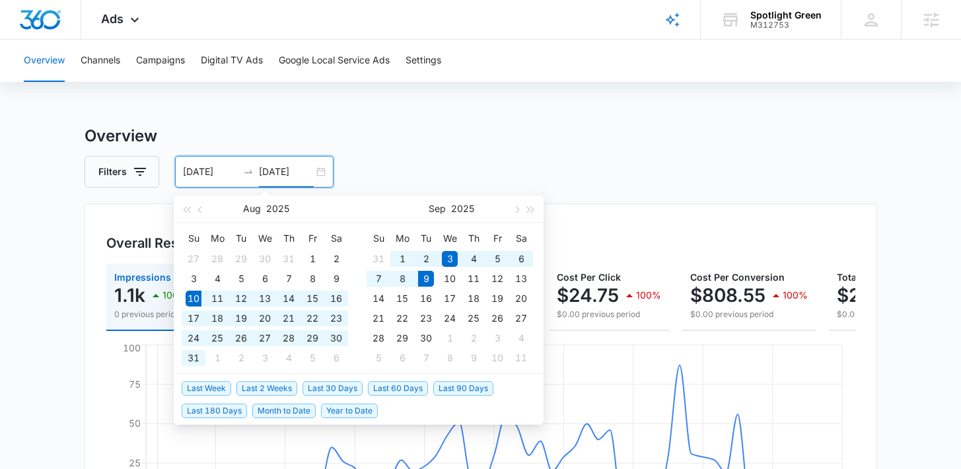
click at [327, 390] on span "Last 30 Days" at bounding box center [333, 388] width 60 height 15
type input "[DATE]"
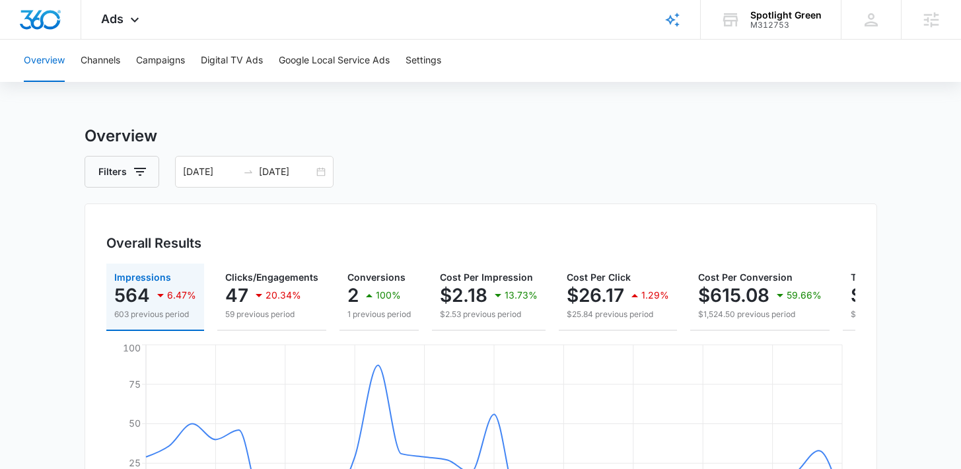
click at [342, 241] on div "Overall Results" at bounding box center [480, 243] width 749 height 20
click at [379, 291] on p "100%" at bounding box center [388, 295] width 25 height 9
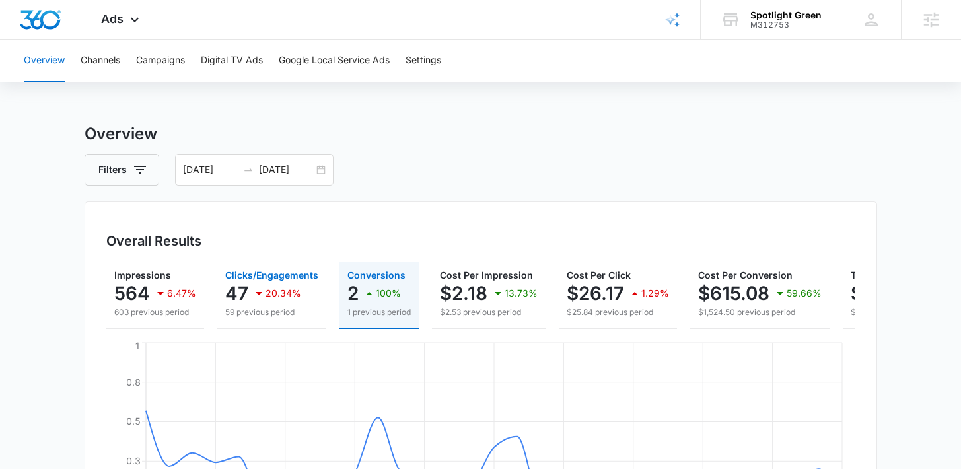
scroll to position [3, 0]
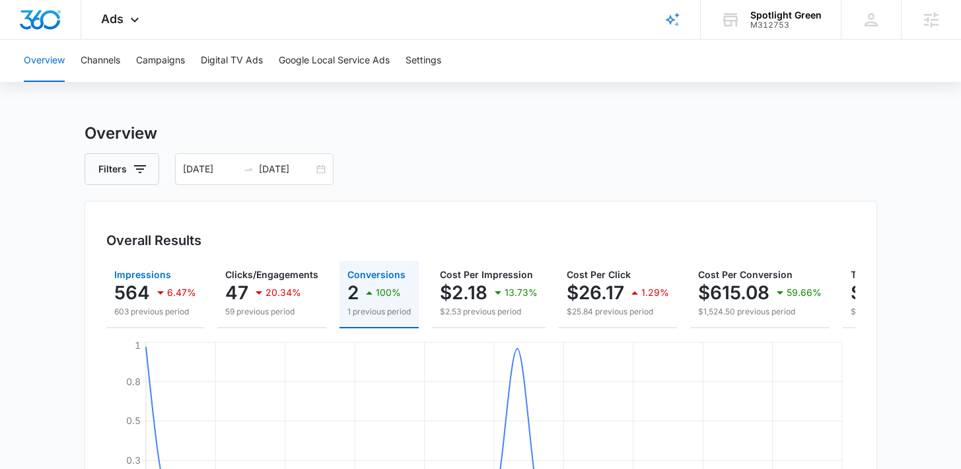
click at [190, 297] on p "6.47%" at bounding box center [181, 292] width 29 height 9
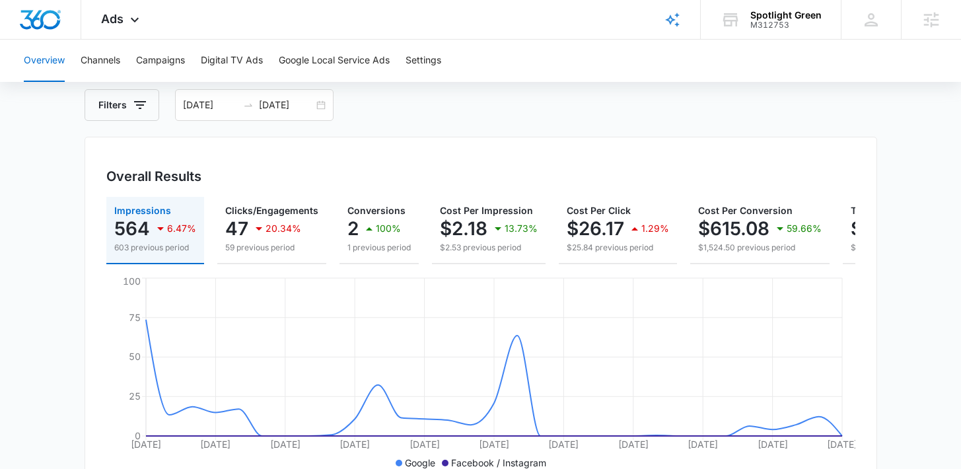
scroll to position [73, 0]
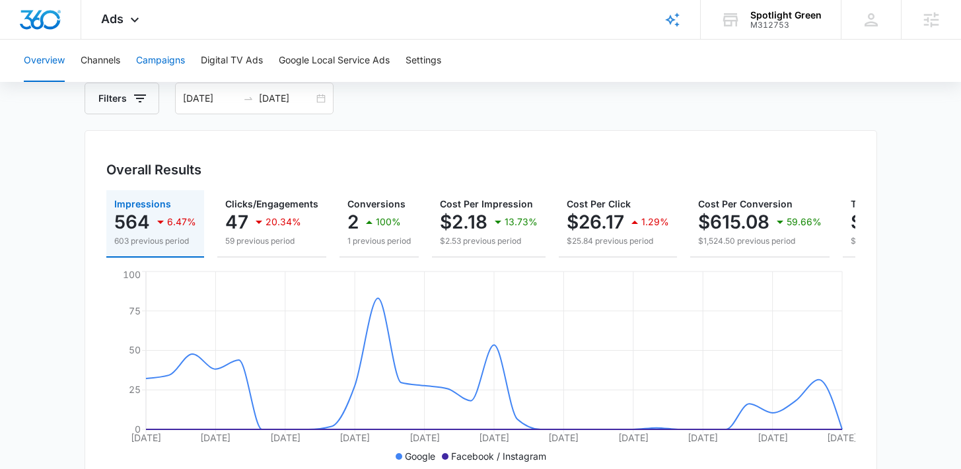
click at [164, 57] on button "Campaigns" at bounding box center [160, 61] width 49 height 42
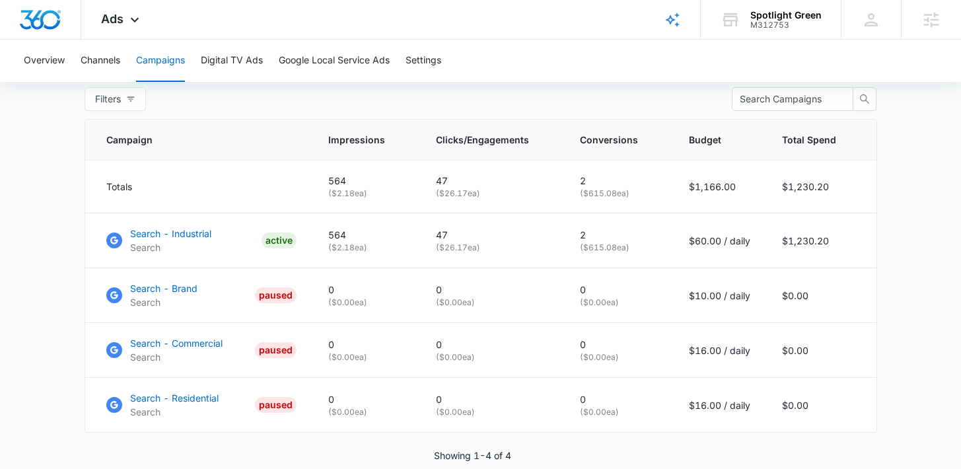
scroll to position [543, 0]
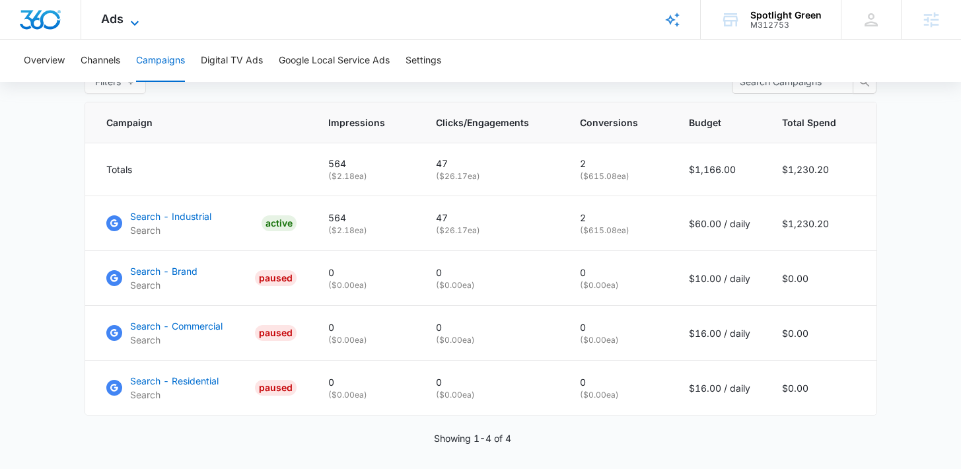
click at [133, 23] on icon at bounding box center [135, 23] width 16 height 16
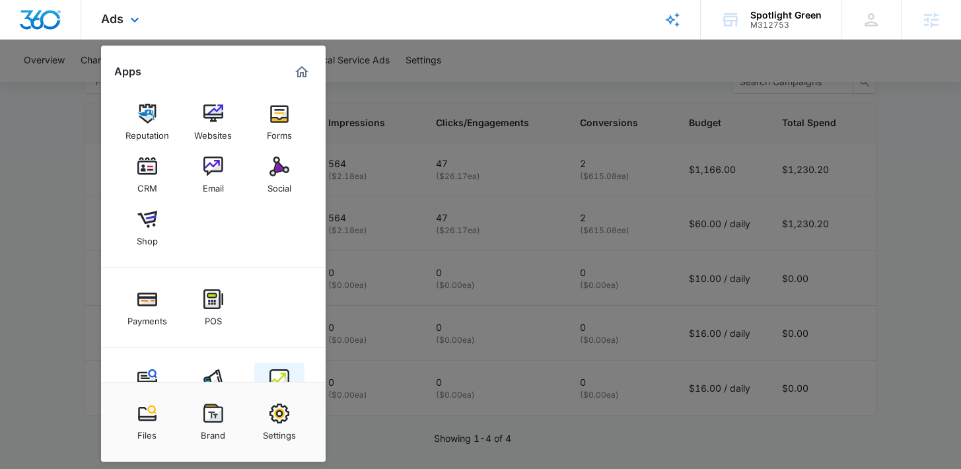
click at [288, 371] on img at bounding box center [280, 379] width 20 height 20
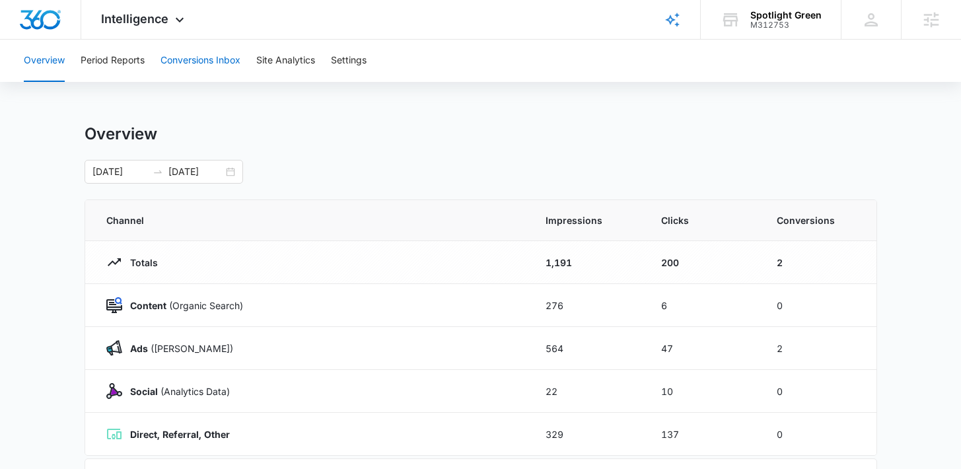
click at [196, 57] on button "Conversions Inbox" at bounding box center [201, 61] width 80 height 42
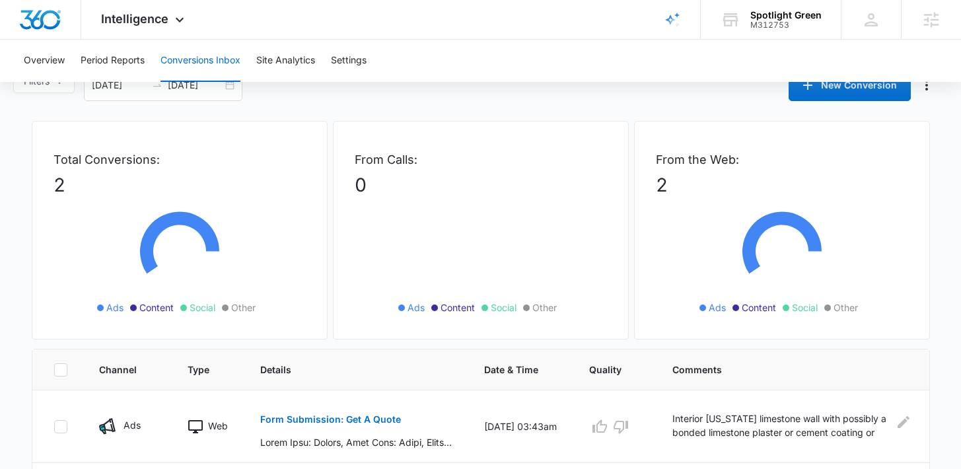
scroll to position [94, 0]
